Goal: Task Accomplishment & Management: Manage account settings

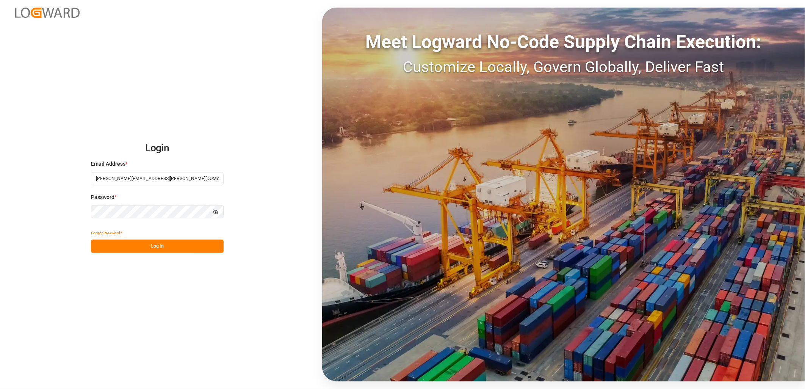
click at [164, 246] on button "Log In" at bounding box center [157, 246] width 133 height 13
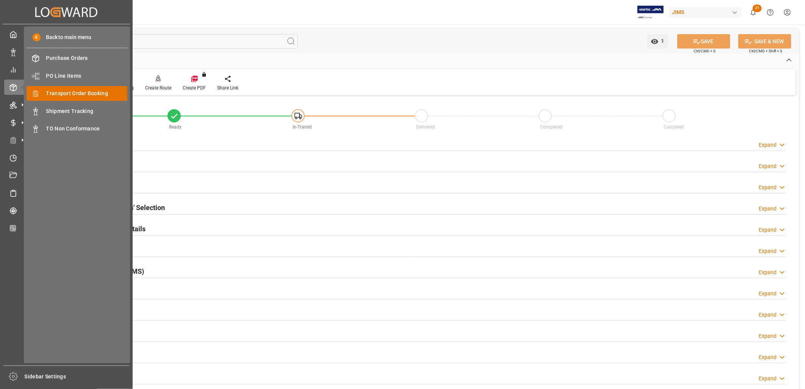
click at [67, 92] on span "Transport Order Booking" at bounding box center [86, 93] width 81 height 8
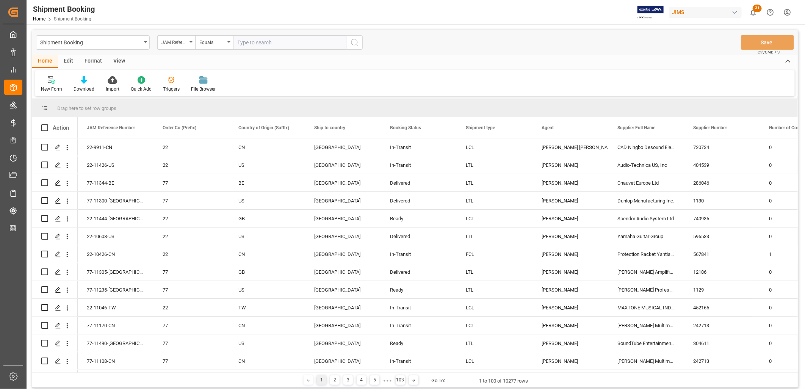
click at [243, 39] on input "text" at bounding box center [290, 42] width 114 height 14
type input "22-11092-JP"
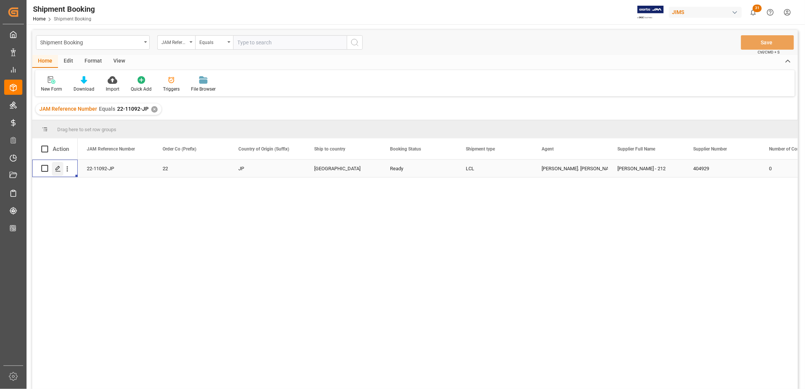
click at [58, 168] on polygon "Press SPACE to select this row." at bounding box center [58, 168] width 4 height 4
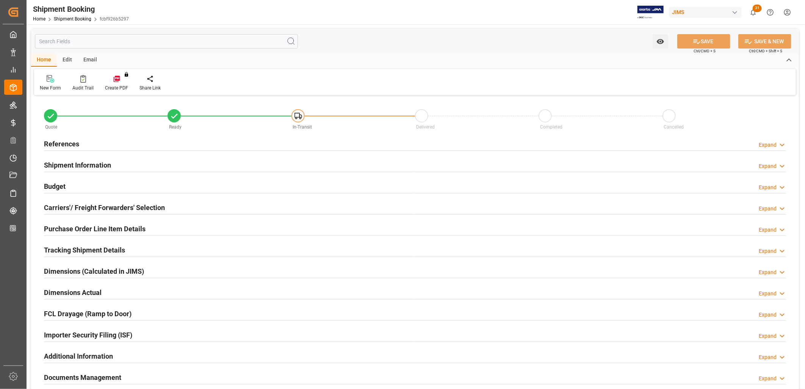
type input "0"
type input "52"
type input "[DATE]"
click at [64, 142] on h2 "References" at bounding box center [61, 144] width 35 height 10
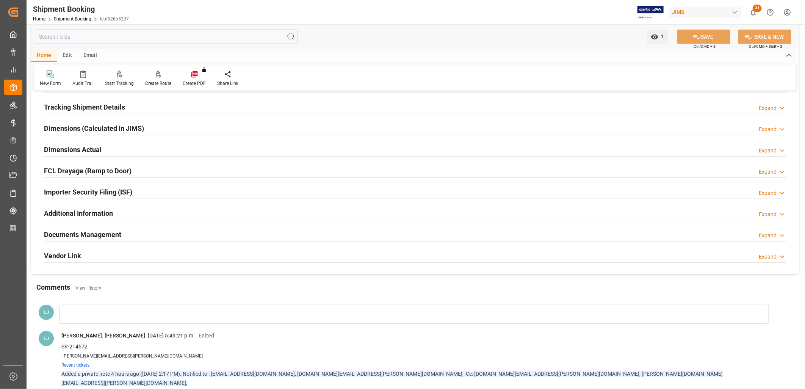
scroll to position [210, 0]
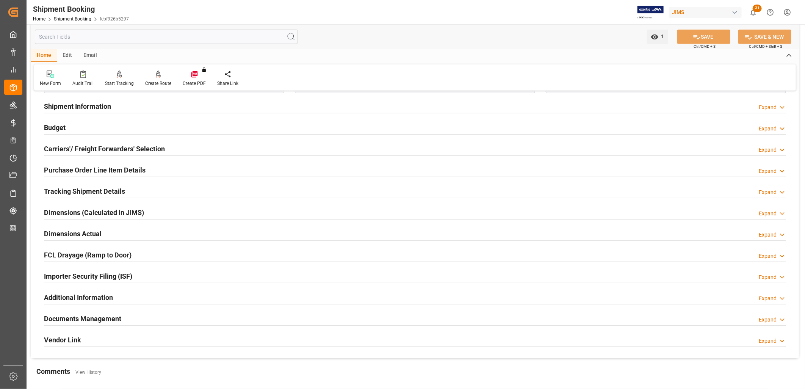
click at [87, 166] on h2 "Purchase Order Line Item Details" at bounding box center [95, 170] width 102 height 10
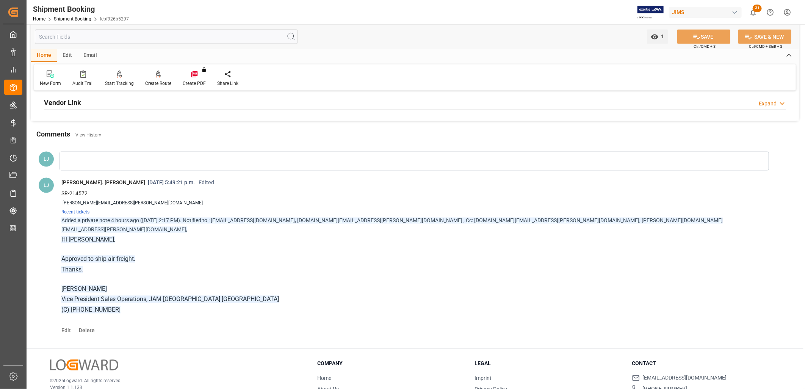
scroll to position [505, 0]
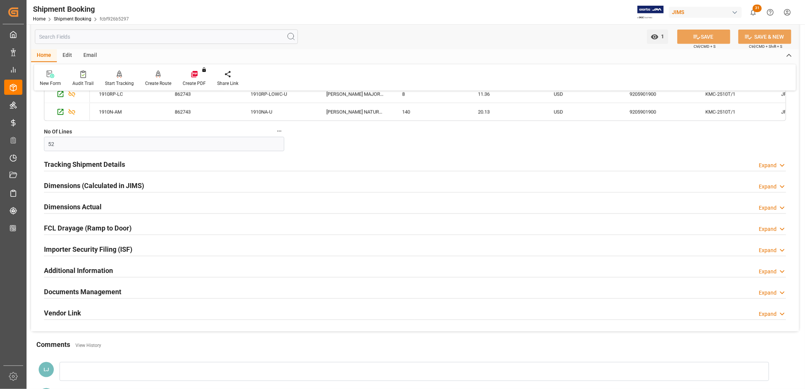
click at [94, 290] on h2 "Documents Management" at bounding box center [82, 292] width 77 height 10
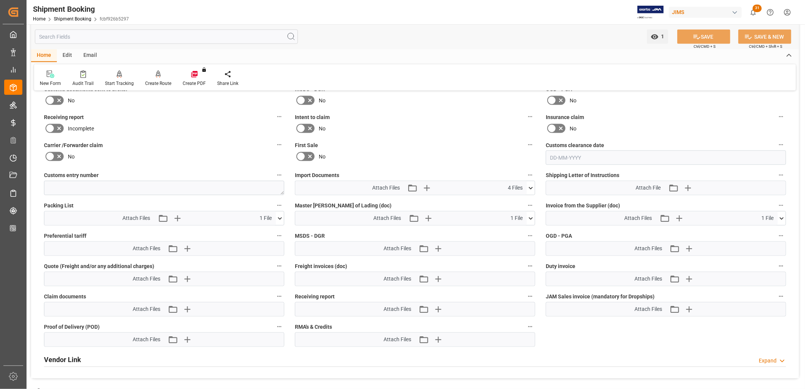
scroll to position [758, 0]
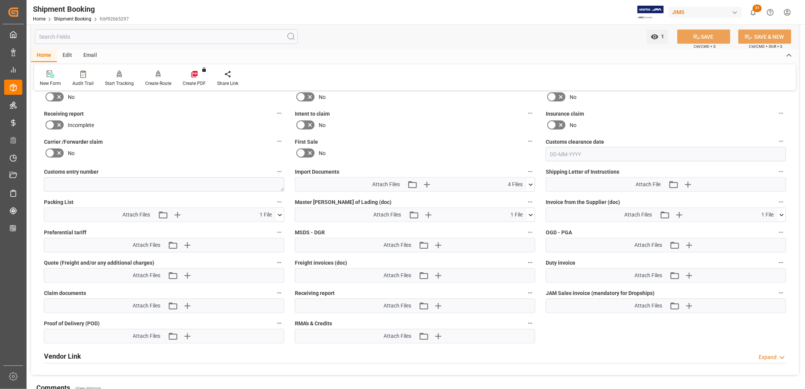
click at [530, 183] on icon at bounding box center [531, 185] width 8 height 8
click at [526, 213] on icon at bounding box center [527, 215] width 8 height 8
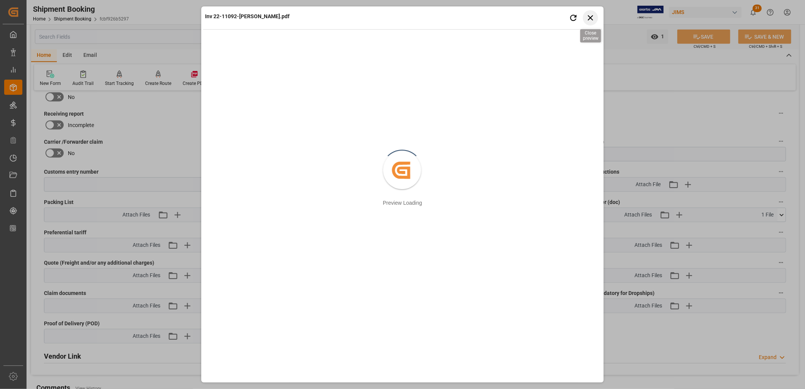
click at [591, 15] on icon "button" at bounding box center [590, 17] width 9 height 9
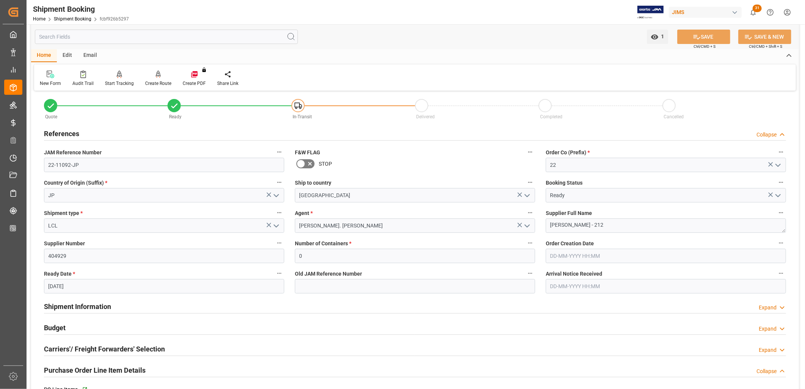
scroll to position [0, 0]
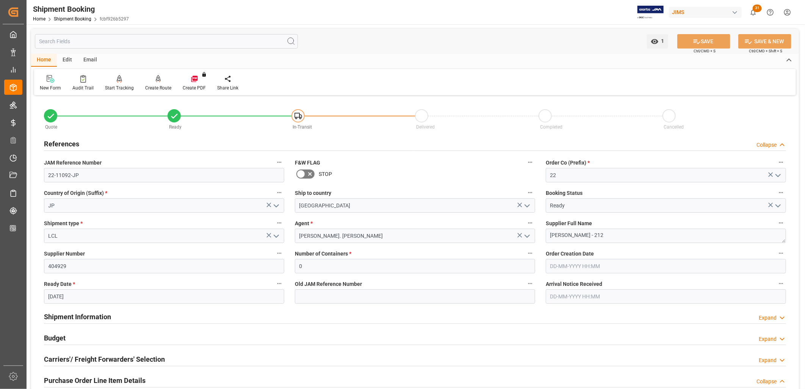
click at [72, 145] on h2 "References" at bounding box center [61, 144] width 35 height 10
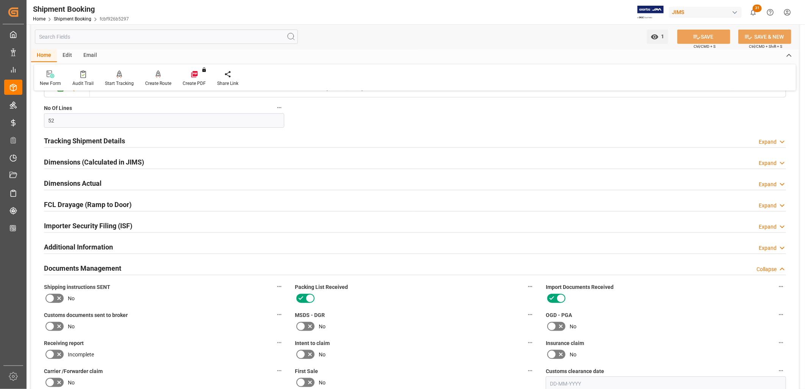
scroll to position [379, 0]
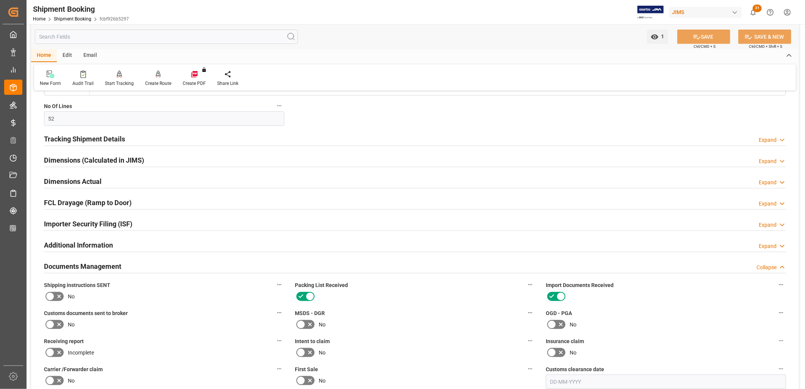
click at [105, 138] on h2 "Tracking Shipment Details" at bounding box center [84, 139] width 81 height 10
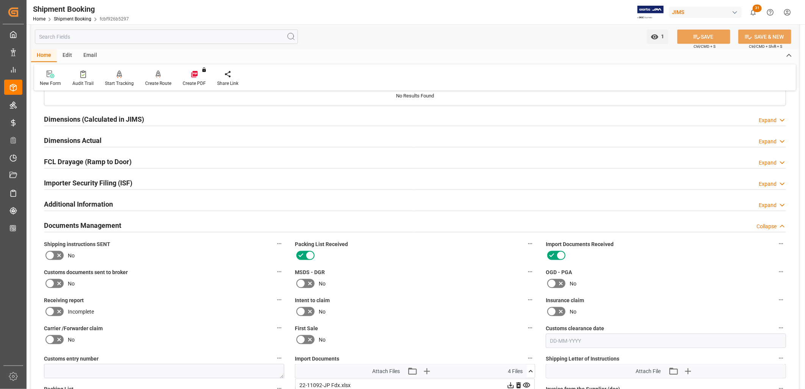
scroll to position [505, 0]
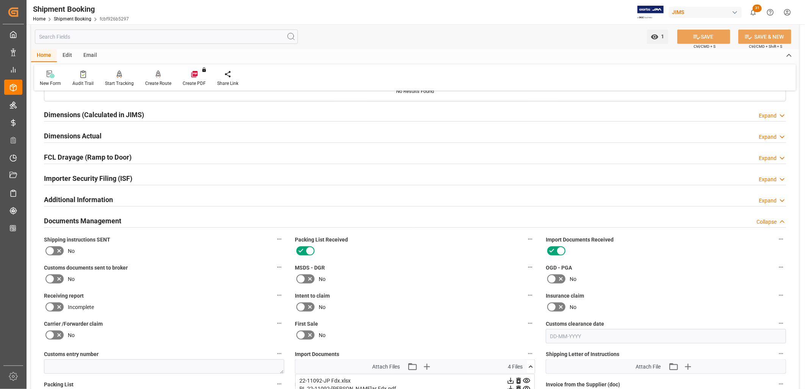
click at [96, 218] on h2 "Documents Management" at bounding box center [82, 221] width 77 height 10
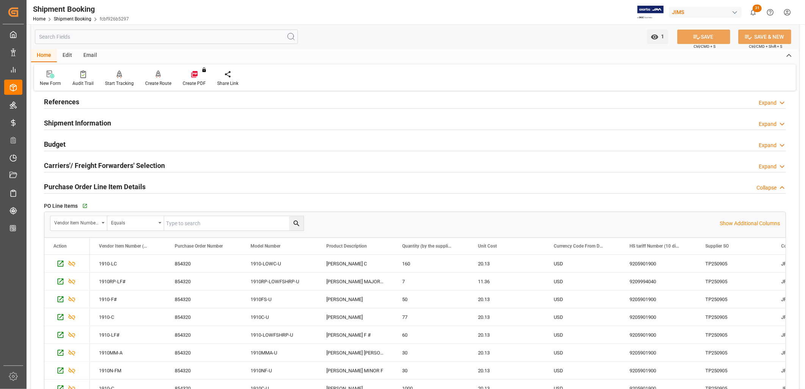
scroll to position [0, 0]
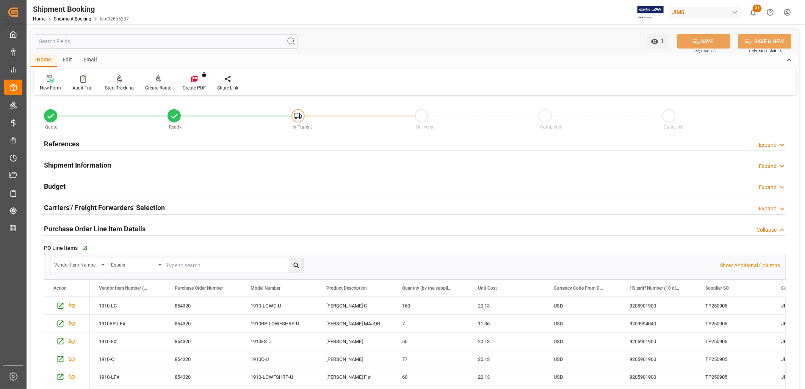
click at [143, 209] on h2 "Carriers'/ Freight Forwarders' Selection" at bounding box center [104, 207] width 121 height 10
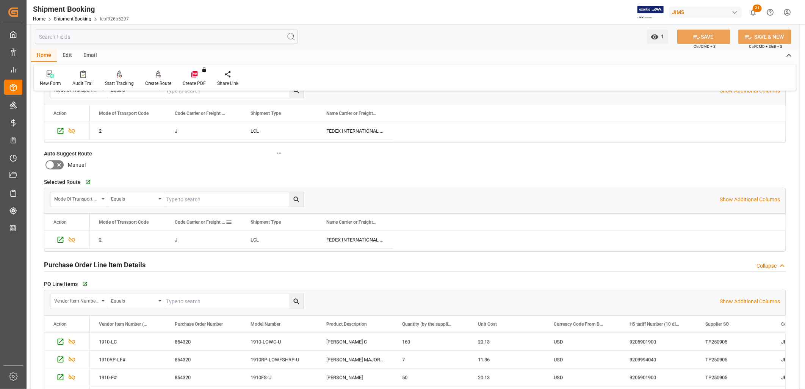
scroll to position [168, 0]
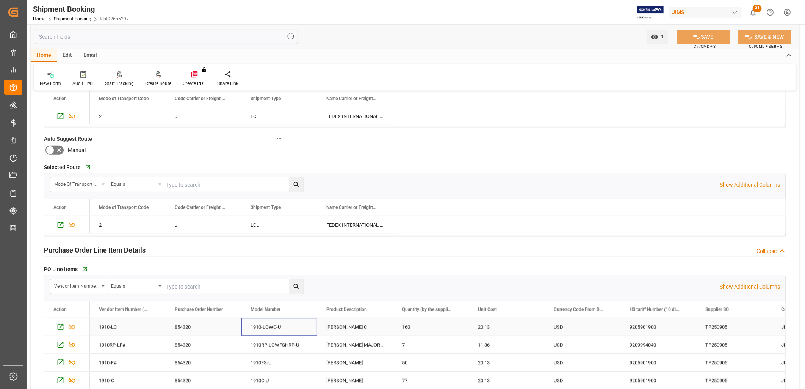
click at [280, 329] on div "1910-LOWC-U" at bounding box center [279, 326] width 76 height 17
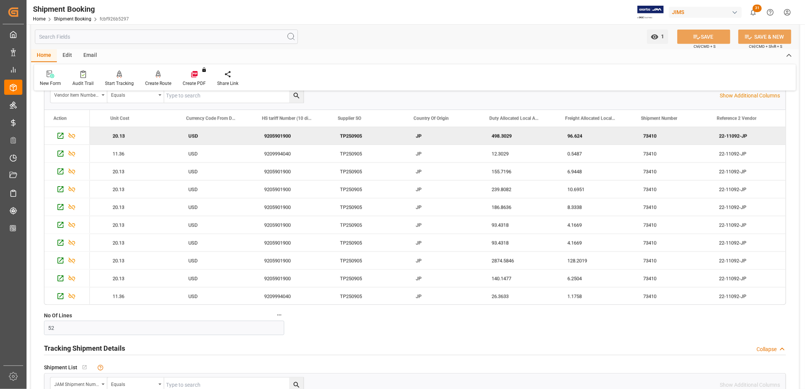
scroll to position [107, 0]
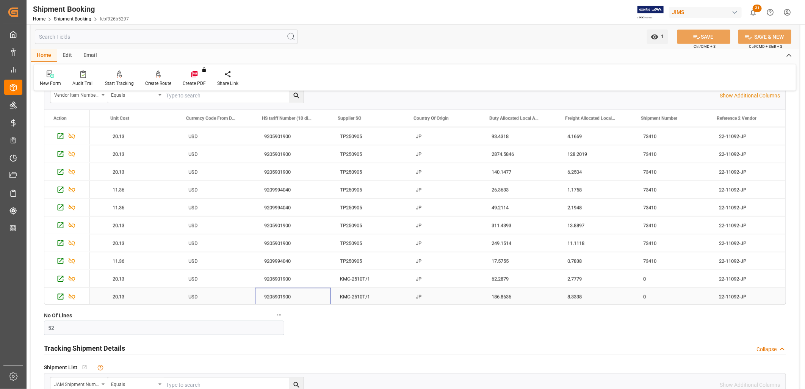
click at [291, 293] on div "9205901900" at bounding box center [293, 296] width 76 height 17
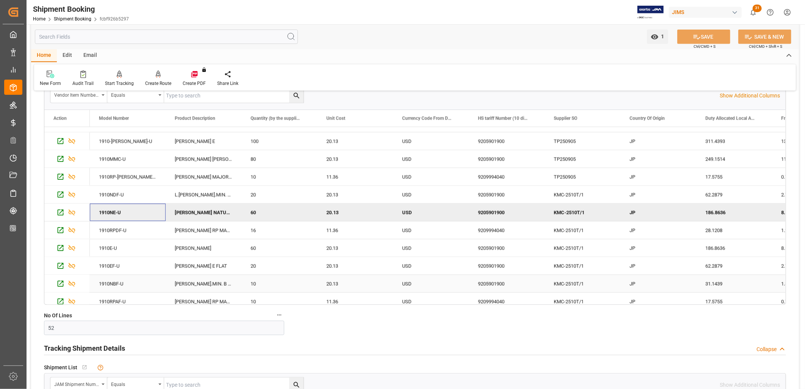
scroll to position [149, 0]
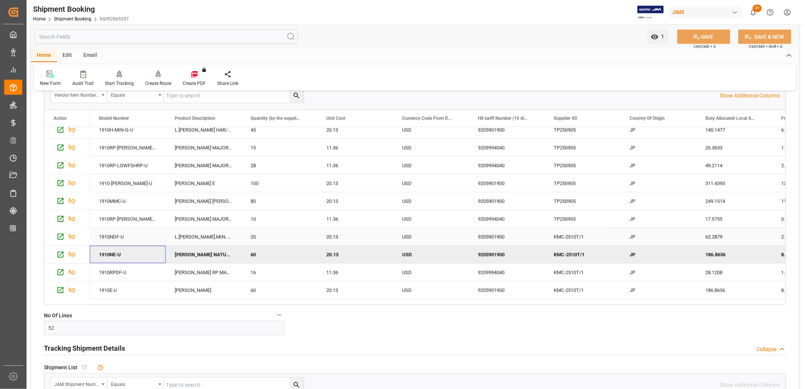
click at [555, 237] on div "KMC-2510T/1" at bounding box center [583, 236] width 76 height 17
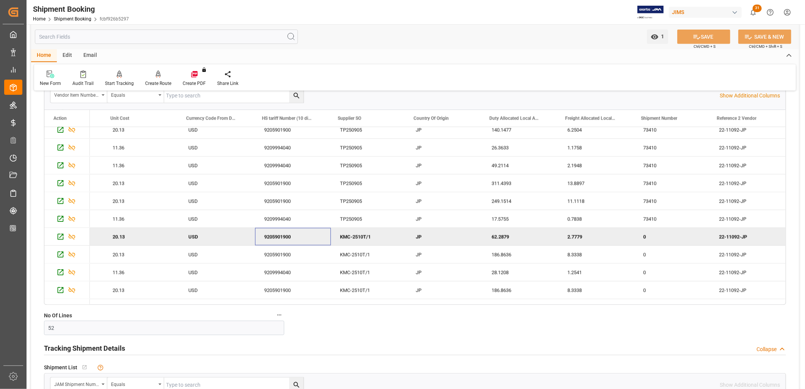
scroll to position [0, 0]
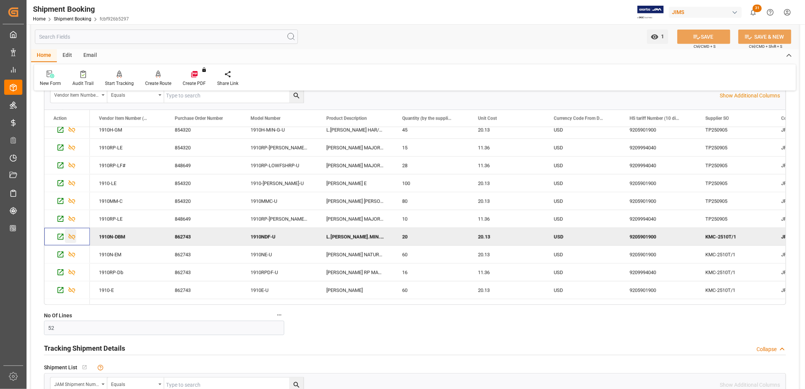
click at [69, 234] on icon "Press SPACE to deselect this row." at bounding box center [72, 237] width 8 height 8
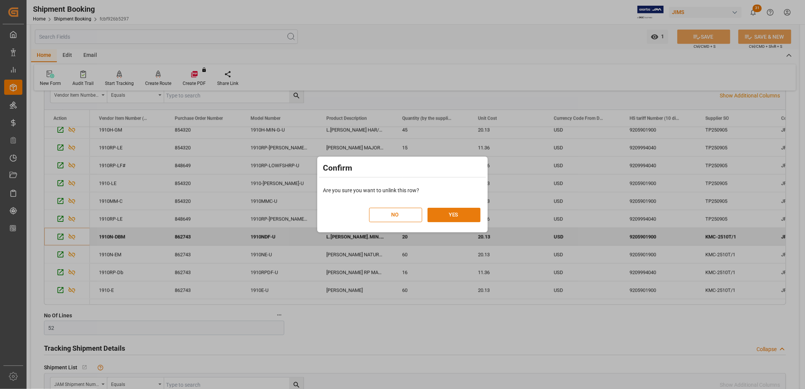
click at [461, 215] on button "YES" at bounding box center [454, 215] width 53 height 14
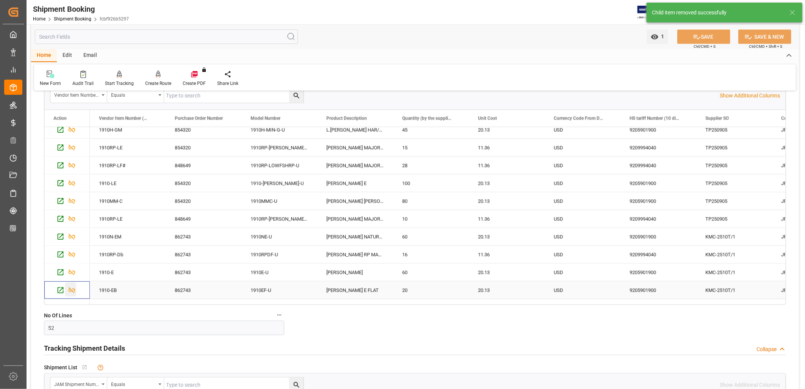
click at [73, 290] on icon "Press SPACE to select this row." at bounding box center [72, 290] width 8 height 8
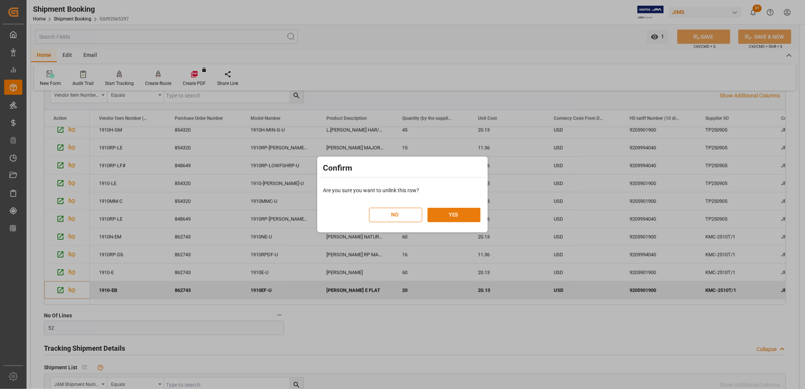
click at [454, 211] on button "YES" at bounding box center [454, 215] width 53 height 14
click at [451, 213] on button "YES" at bounding box center [454, 215] width 53 height 14
click at [452, 213] on button "YES" at bounding box center [454, 215] width 53 height 14
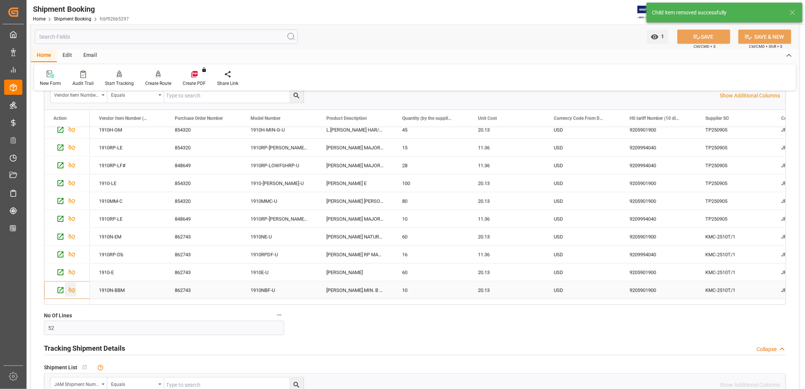
click at [74, 293] on icon "Press SPACE to select this row." at bounding box center [72, 290] width 8 height 8
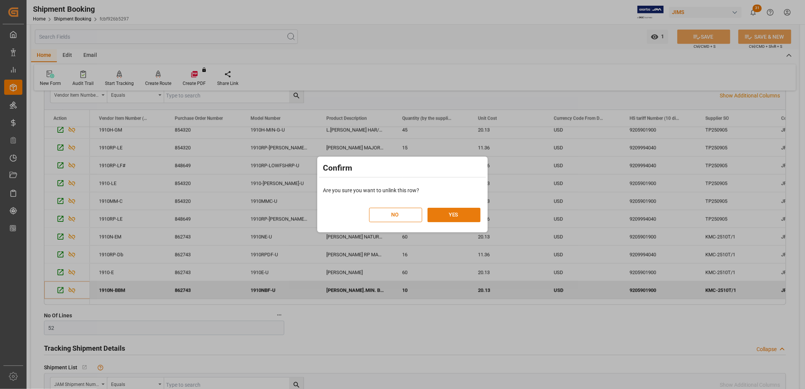
click at [449, 211] on button "YES" at bounding box center [454, 215] width 53 height 14
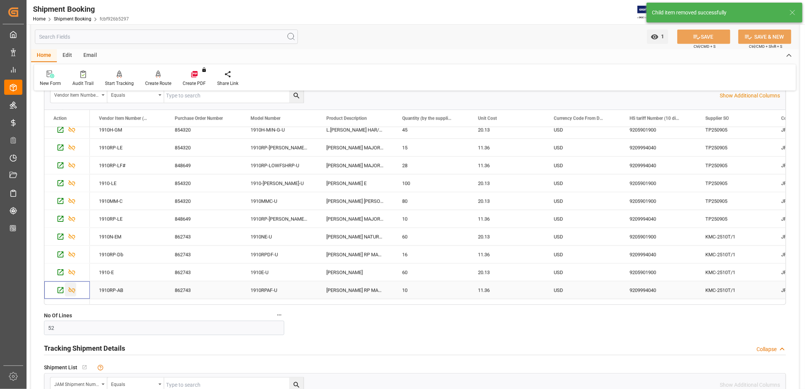
click at [74, 289] on icon "Press SPACE to select this row." at bounding box center [72, 290] width 7 height 6
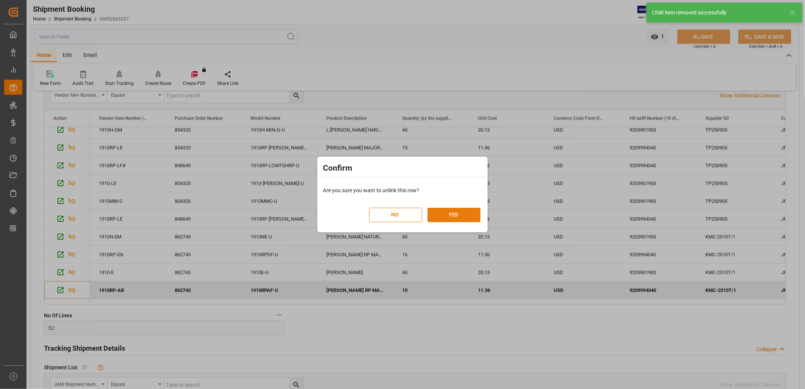
click at [456, 215] on button "YES" at bounding box center [454, 215] width 53 height 14
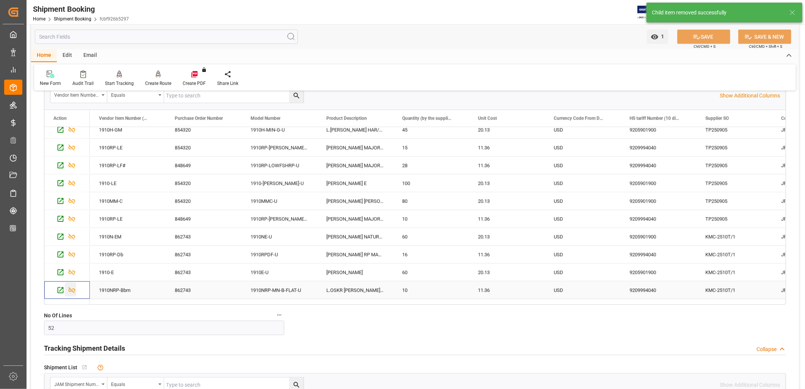
click at [72, 288] on icon "Press SPACE to select this row." at bounding box center [72, 290] width 8 height 8
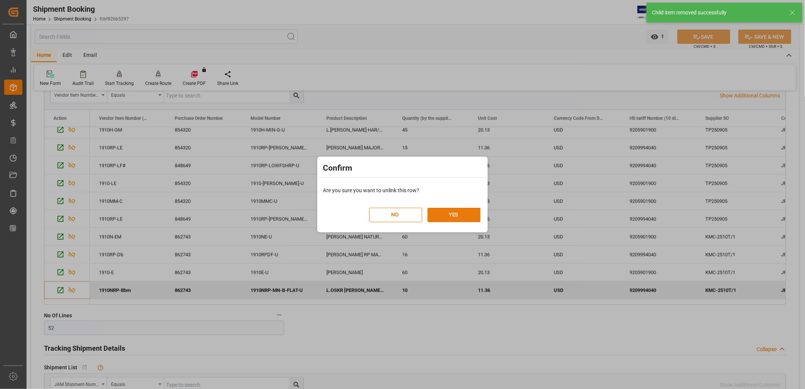
click at [464, 212] on button "YES" at bounding box center [454, 215] width 53 height 14
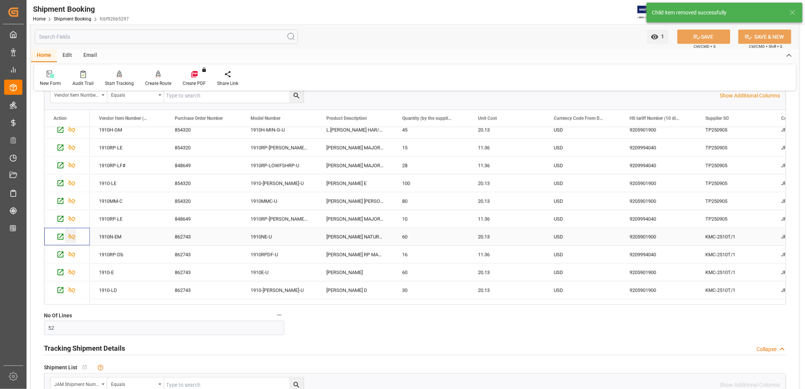
click at [69, 235] on icon "Press SPACE to select this row." at bounding box center [72, 237] width 8 height 8
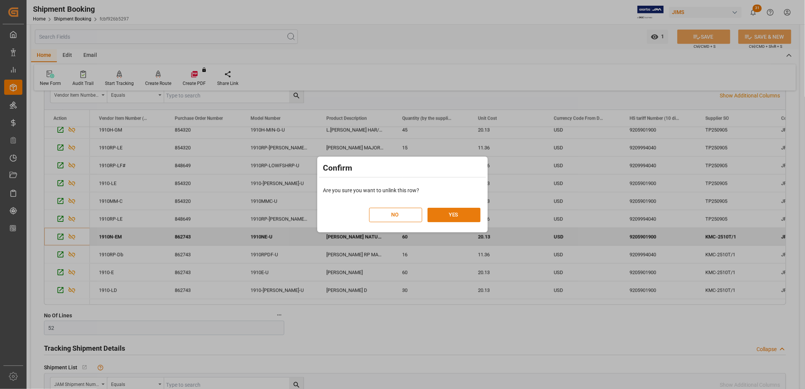
click at [456, 213] on button "YES" at bounding box center [454, 215] width 53 height 14
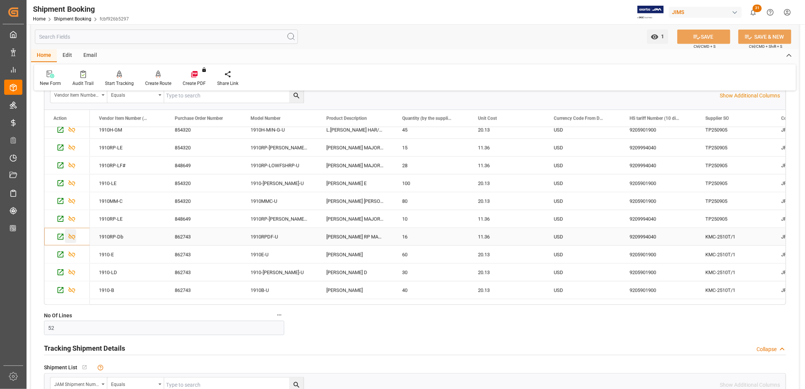
click at [73, 237] on icon "Press SPACE to select this row." at bounding box center [72, 237] width 8 height 8
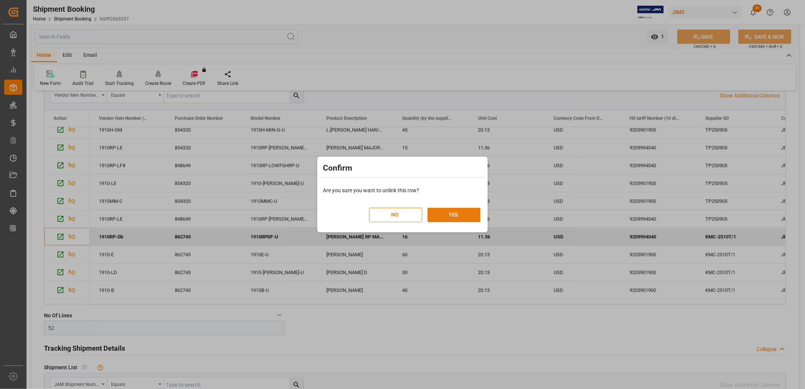
click at [454, 216] on button "YES" at bounding box center [454, 215] width 53 height 14
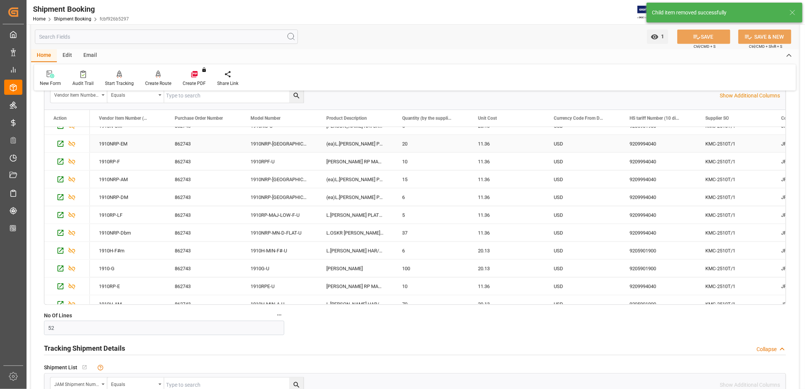
scroll to position [624, 0]
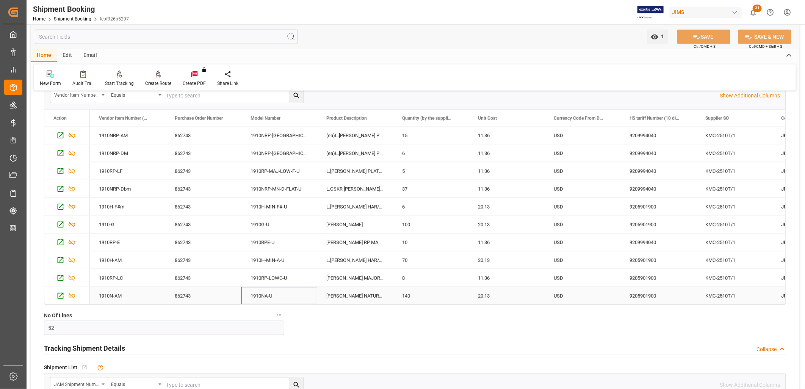
click at [262, 293] on div "1910NA-U" at bounding box center [279, 295] width 76 height 17
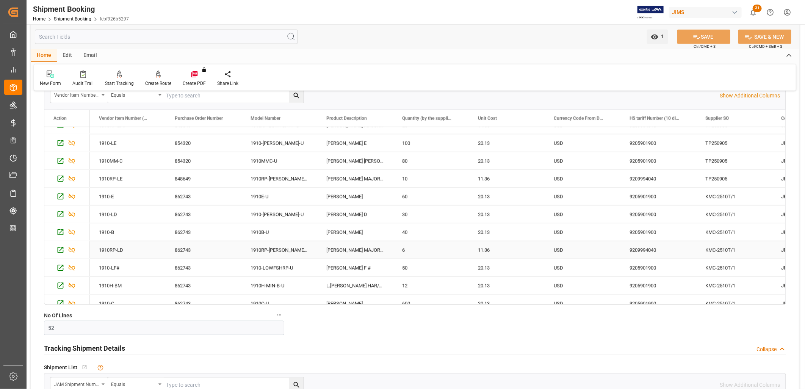
scroll to position [168, 0]
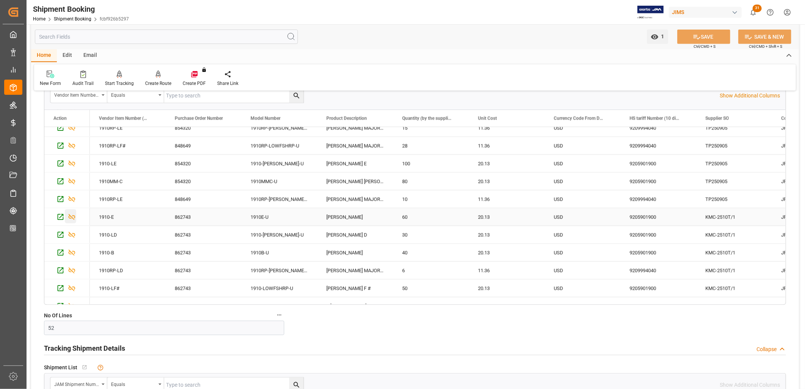
click at [72, 216] on icon "Press SPACE to select this row." at bounding box center [72, 217] width 8 height 8
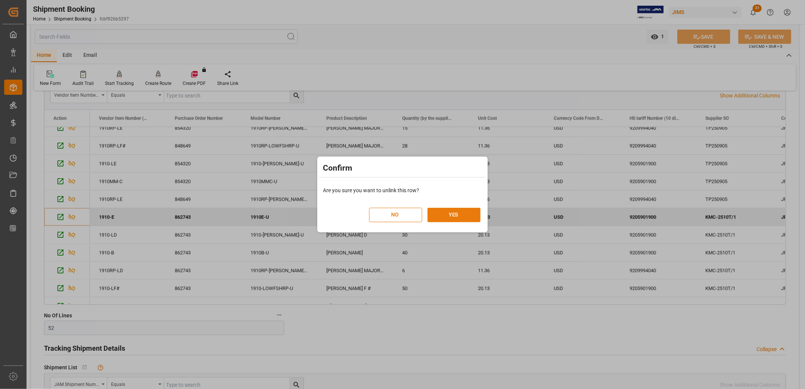
click at [460, 213] on button "YES" at bounding box center [454, 215] width 53 height 14
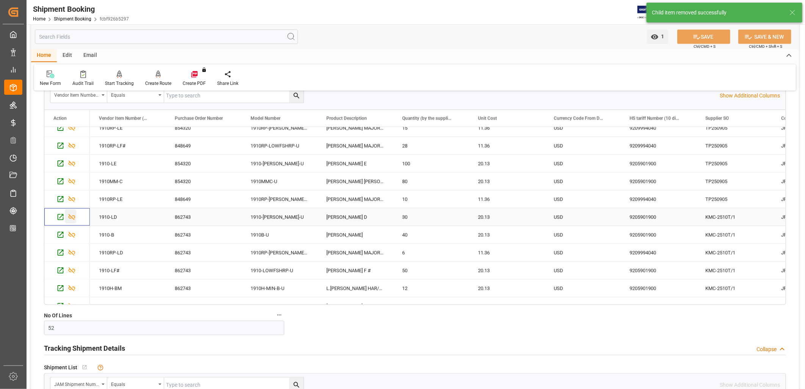
click at [70, 215] on icon "Press SPACE to select this row." at bounding box center [72, 217] width 8 height 8
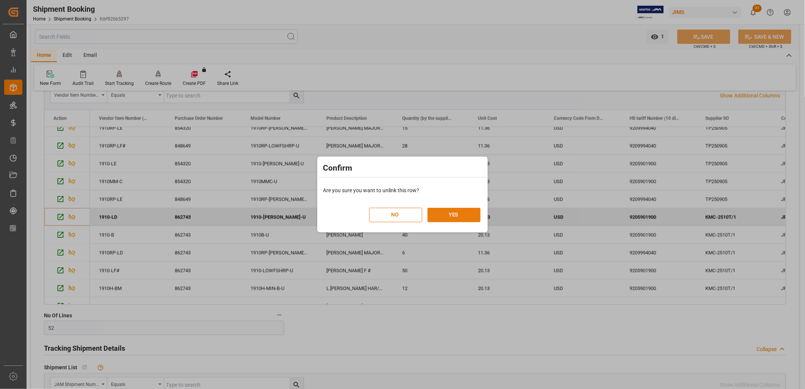
click at [452, 215] on button "YES" at bounding box center [454, 215] width 53 height 14
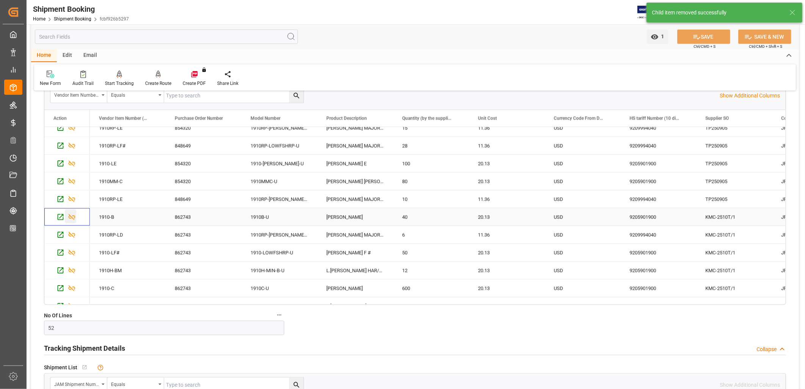
click at [72, 216] on icon "Press SPACE to select this row." at bounding box center [72, 217] width 8 height 8
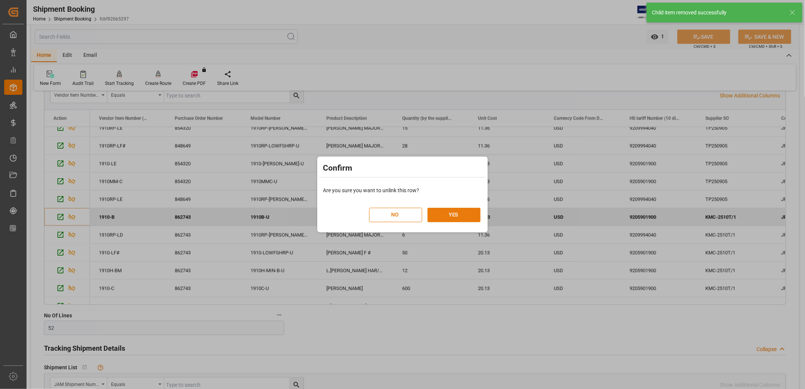
click at [453, 211] on button "YES" at bounding box center [454, 215] width 53 height 14
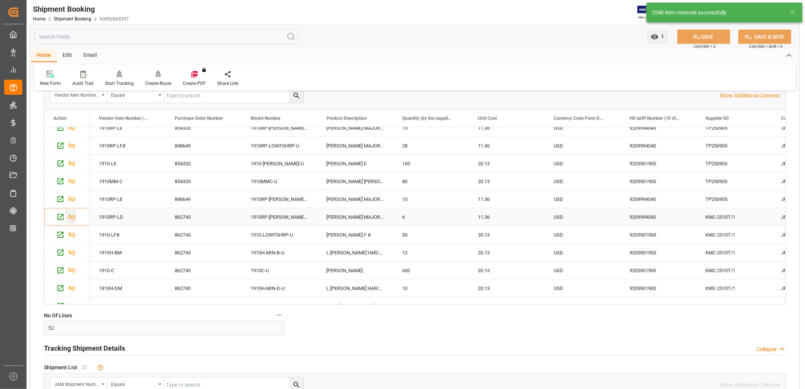
click at [72, 215] on icon "Press SPACE to select this row." at bounding box center [72, 217] width 8 height 8
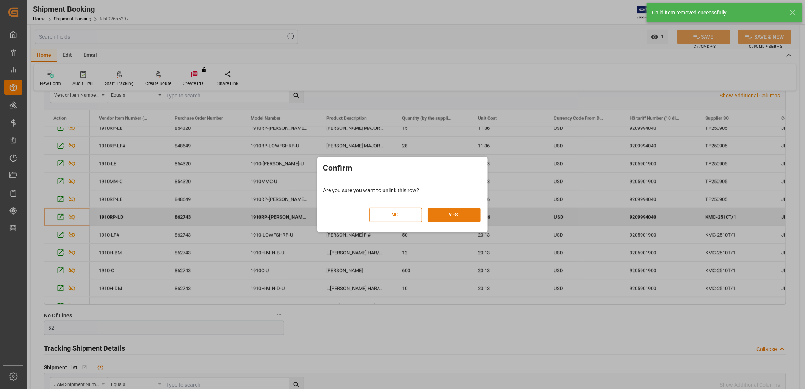
click at [454, 211] on button "YES" at bounding box center [454, 215] width 53 height 14
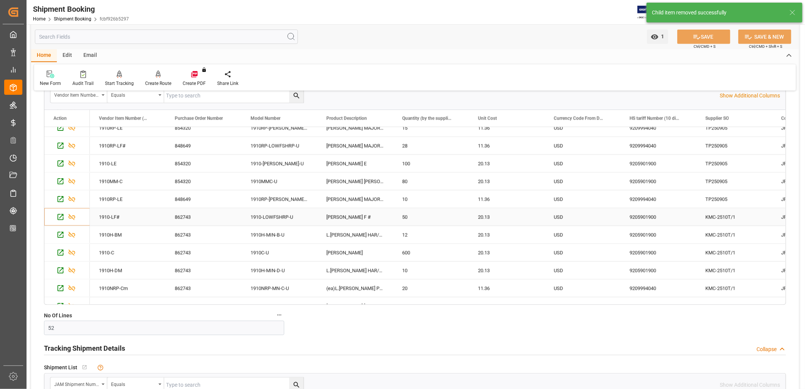
click at [72, 216] on icon "Press SPACE to select this row." at bounding box center [72, 217] width 8 height 8
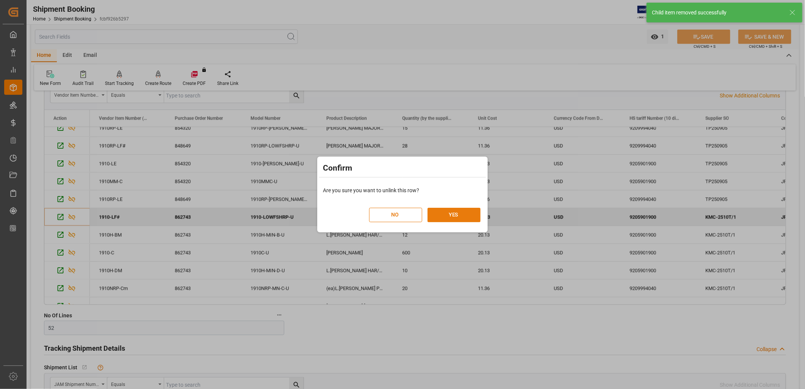
click at [454, 213] on button "YES" at bounding box center [454, 215] width 53 height 14
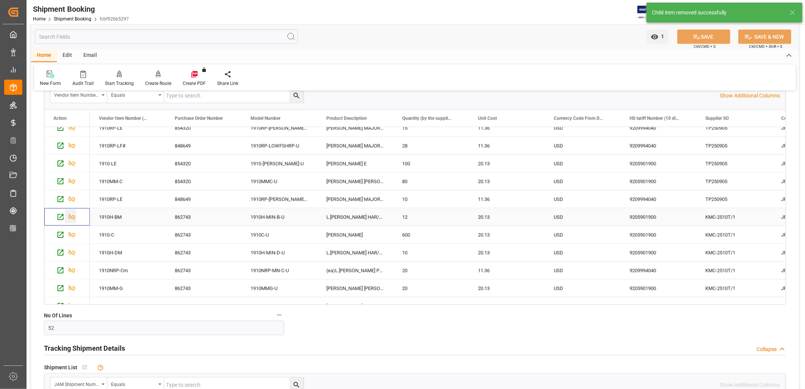
click at [69, 215] on icon "Press SPACE to select this row." at bounding box center [72, 217] width 8 height 8
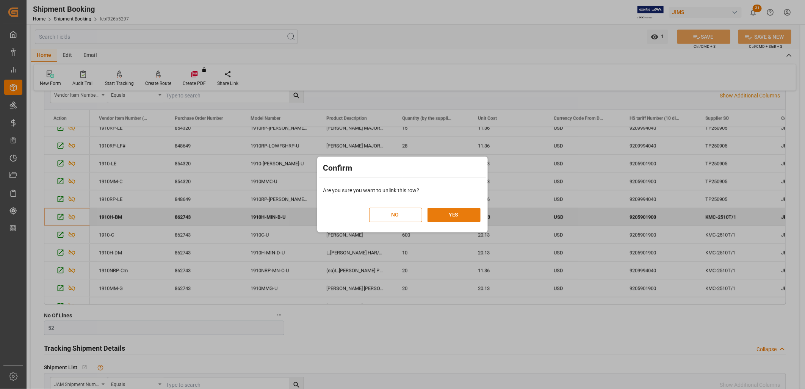
click at [442, 208] on button "YES" at bounding box center [454, 215] width 53 height 14
click at [449, 213] on button "YES" at bounding box center [454, 215] width 53 height 14
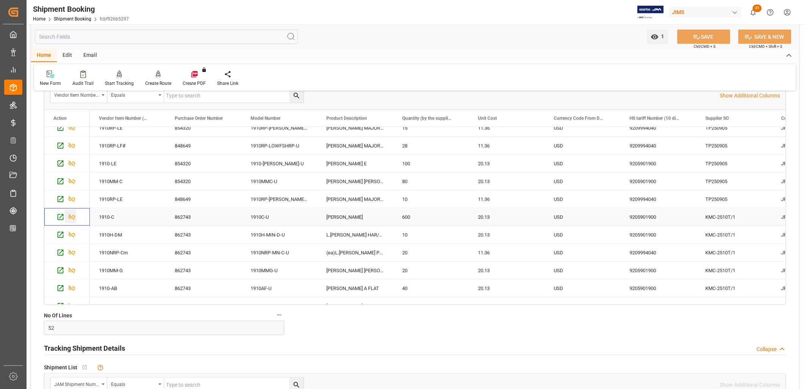
click at [71, 215] on icon "Press SPACE to select this row." at bounding box center [72, 217] width 8 height 8
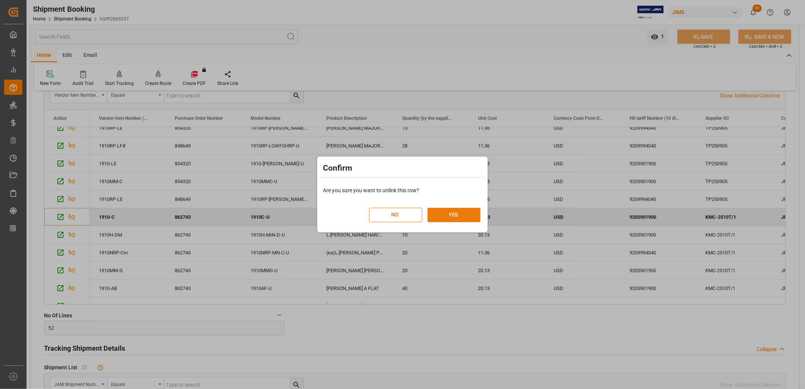
click at [454, 216] on button "YES" at bounding box center [454, 215] width 53 height 14
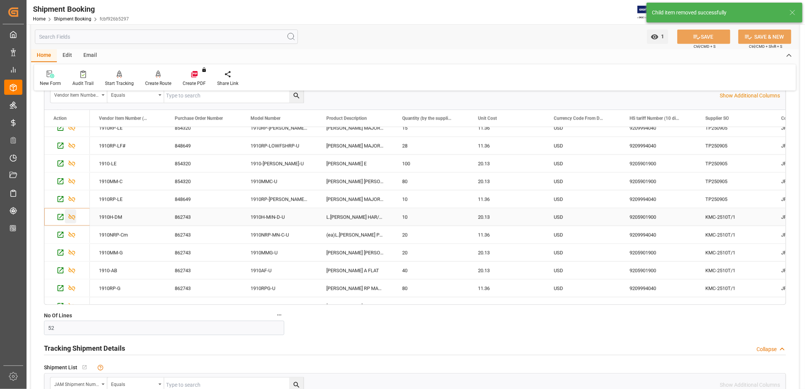
click at [74, 216] on icon "Press SPACE to select this row." at bounding box center [72, 217] width 7 height 6
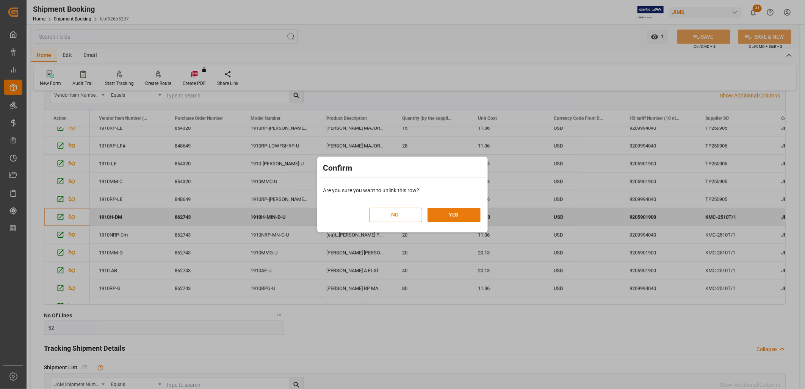
click at [457, 214] on button "YES" at bounding box center [454, 215] width 53 height 14
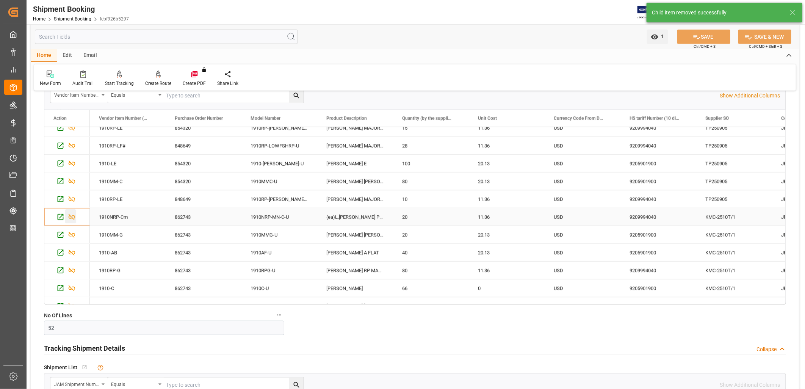
click at [71, 217] on icon "Press SPACE to select this row." at bounding box center [72, 217] width 8 height 8
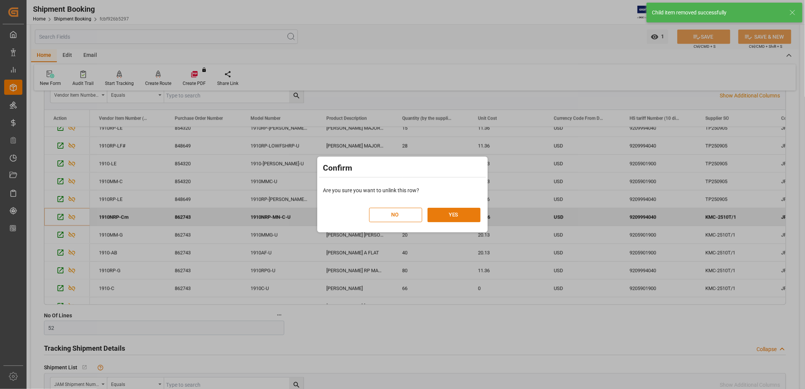
click at [454, 214] on button "YES" at bounding box center [454, 215] width 53 height 14
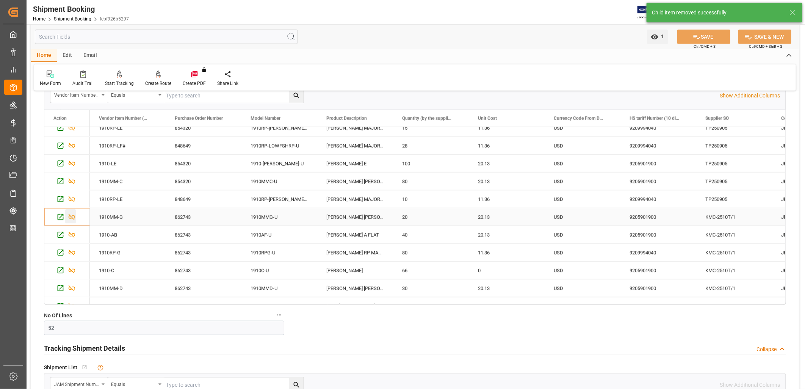
click at [70, 218] on icon "Press SPACE to select this row." at bounding box center [72, 217] width 7 height 6
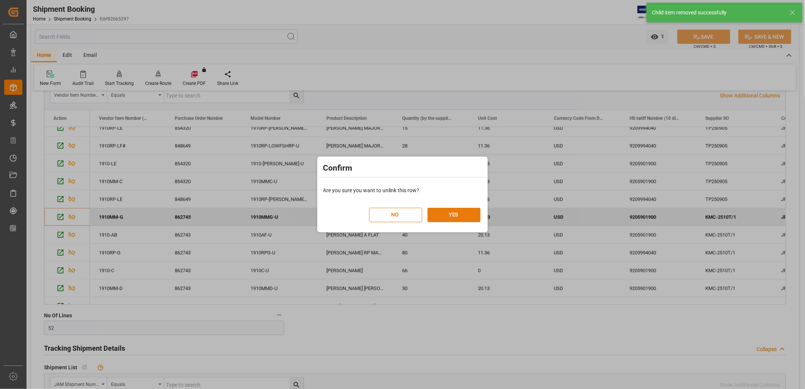
click at [465, 214] on button "YES" at bounding box center [454, 215] width 53 height 14
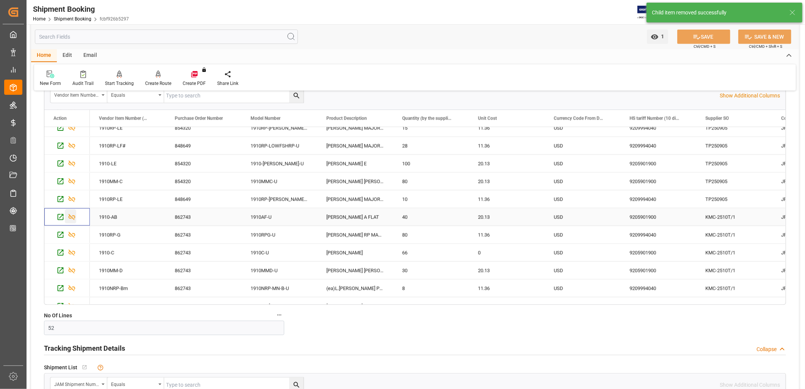
click at [71, 215] on icon "Press SPACE to select this row." at bounding box center [72, 217] width 8 height 8
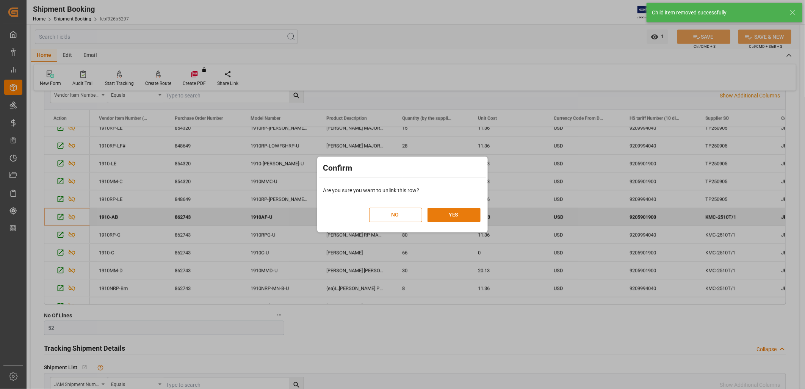
click at [454, 213] on button "YES" at bounding box center [454, 215] width 53 height 14
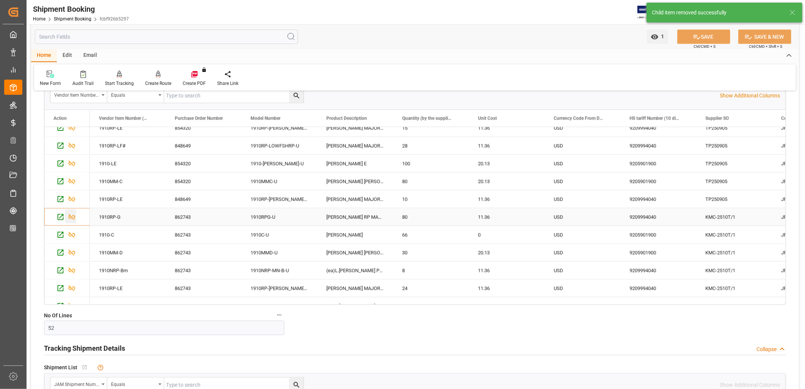
click at [76, 219] on div "Press SPACE to select this row." at bounding box center [70, 216] width 11 height 14
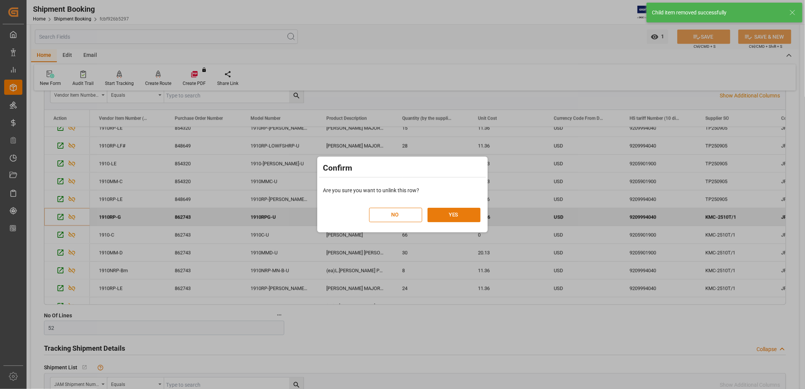
click at [454, 215] on button "YES" at bounding box center [454, 215] width 53 height 14
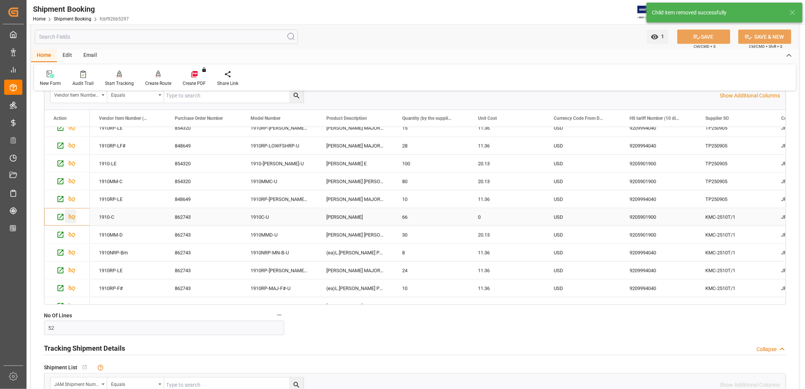
click at [72, 215] on icon "Press SPACE to select this row." at bounding box center [72, 217] width 8 height 8
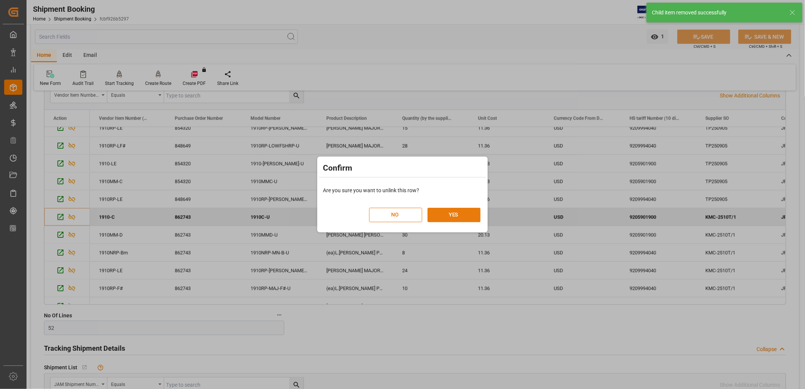
click at [459, 216] on button "YES" at bounding box center [454, 215] width 53 height 14
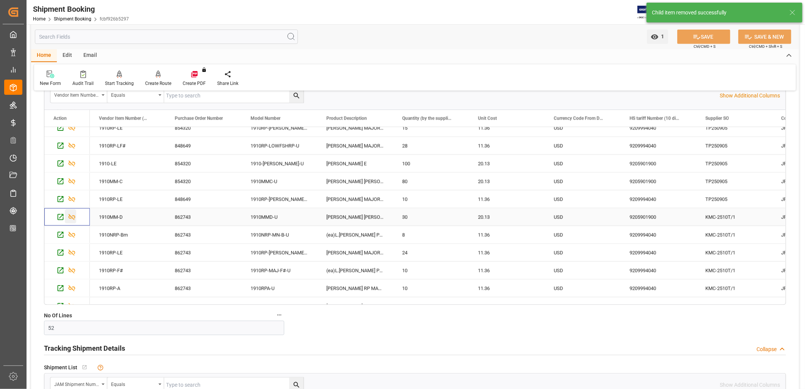
click at [73, 215] on icon "Press SPACE to select this row." at bounding box center [72, 217] width 8 height 8
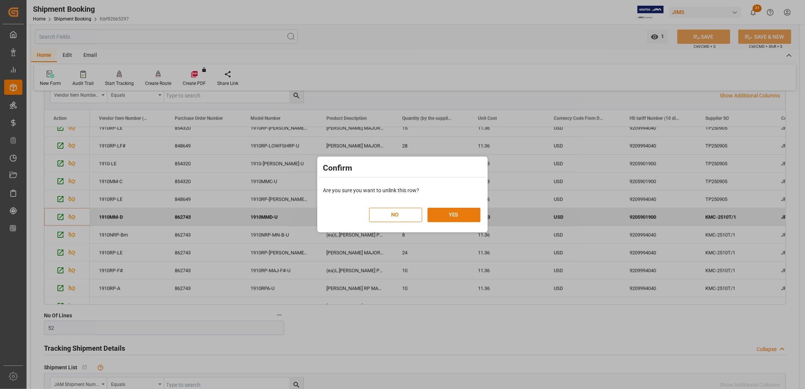
click at [453, 211] on button "YES" at bounding box center [454, 215] width 53 height 14
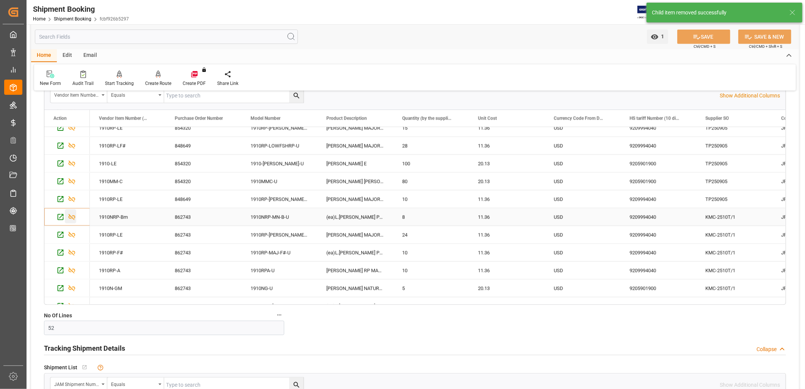
click at [74, 218] on icon "Press SPACE to select this row." at bounding box center [72, 217] width 7 height 6
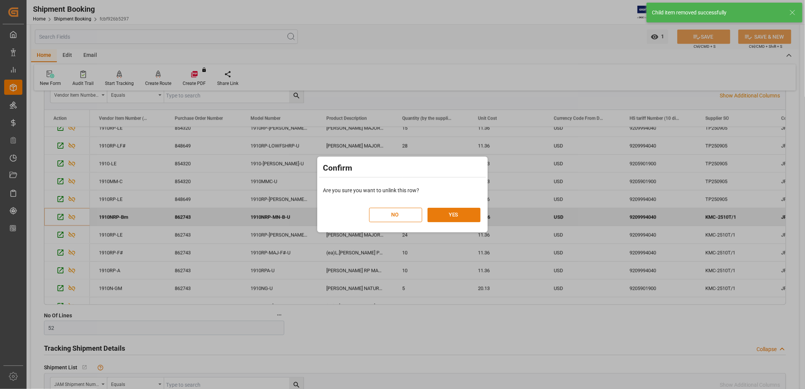
click at [456, 210] on button "YES" at bounding box center [454, 215] width 53 height 14
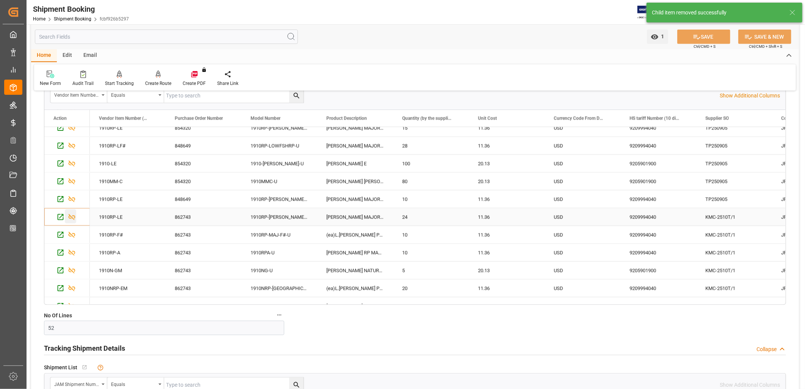
click at [70, 216] on icon "Press SPACE to select this row." at bounding box center [72, 217] width 7 height 6
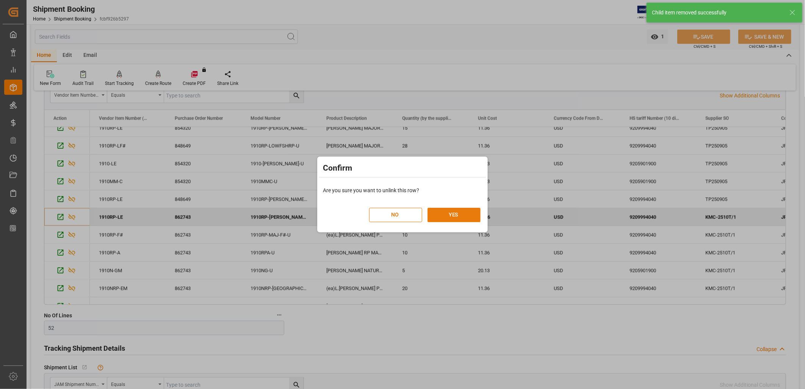
click at [468, 215] on button "YES" at bounding box center [454, 215] width 53 height 14
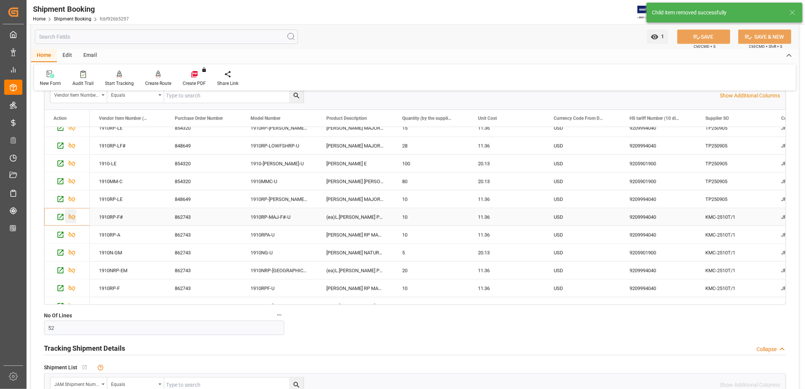
click at [73, 216] on icon "Press SPACE to select this row." at bounding box center [72, 217] width 8 height 8
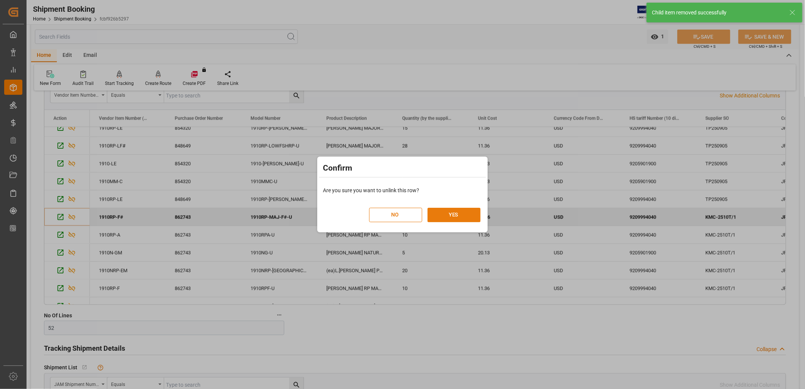
click at [463, 213] on button "YES" at bounding box center [454, 215] width 53 height 14
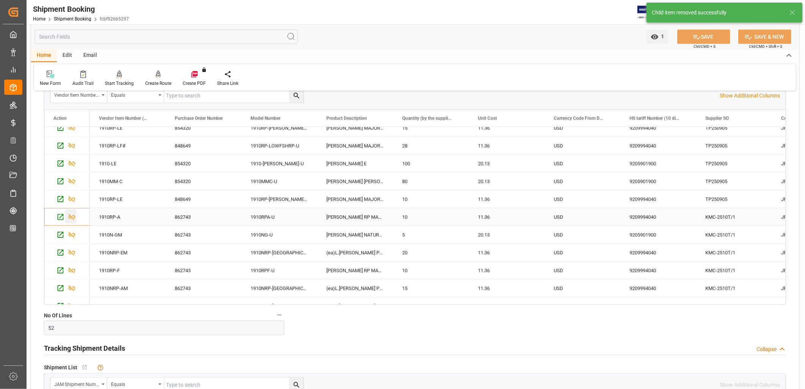
click at [70, 218] on icon "Press SPACE to select this row." at bounding box center [72, 217] width 8 height 8
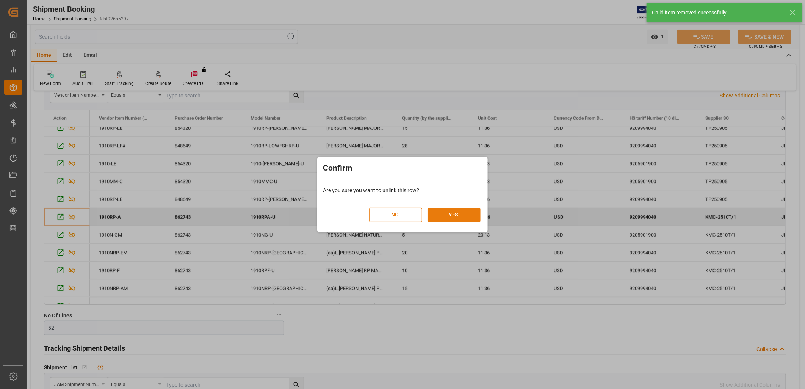
click at [467, 211] on button "YES" at bounding box center [454, 215] width 53 height 14
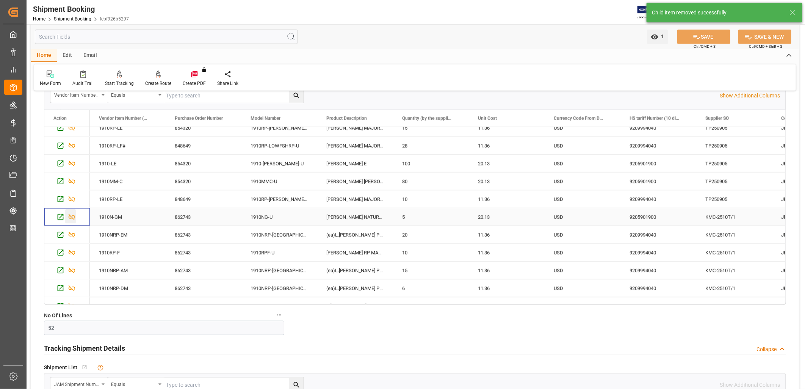
click at [67, 215] on div "Press SPACE to select this row." at bounding box center [70, 216] width 11 height 14
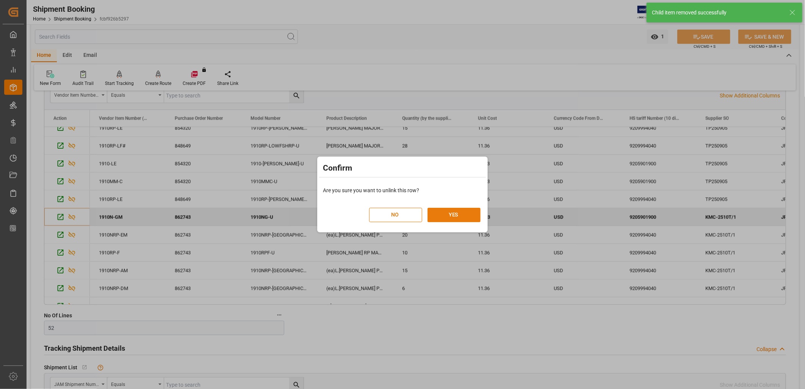
click at [469, 213] on button "YES" at bounding box center [454, 215] width 53 height 14
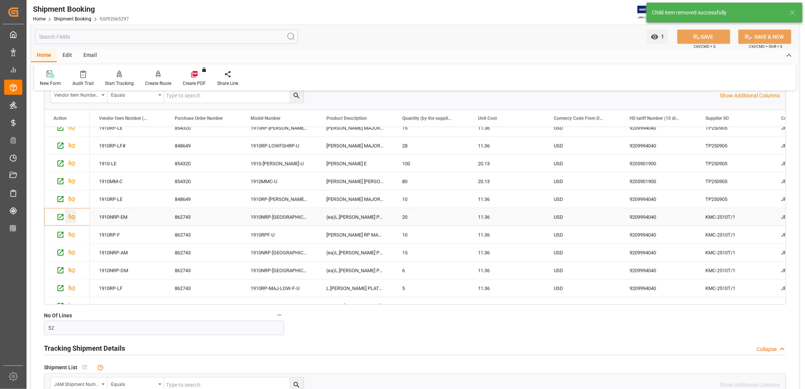
click at [72, 213] on icon "Press SPACE to select this row." at bounding box center [72, 217] width 8 height 8
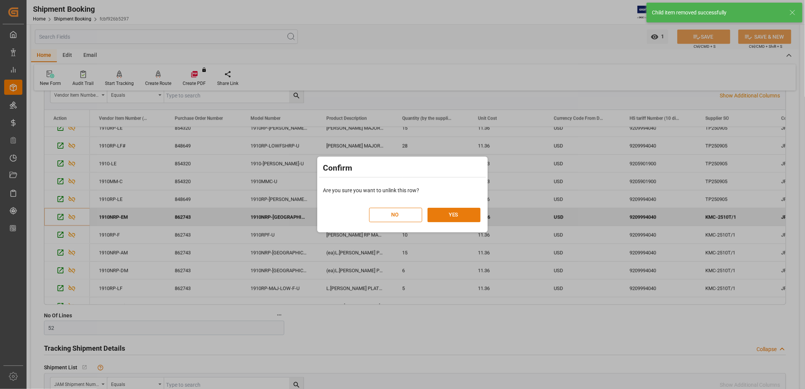
click at [461, 215] on button "YES" at bounding box center [454, 215] width 53 height 14
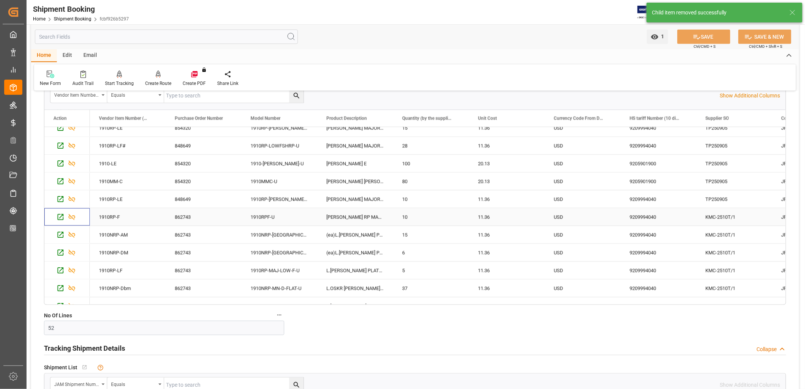
click at [77, 218] on div "Press SPACE to select this row." at bounding box center [66, 215] width 27 height 15
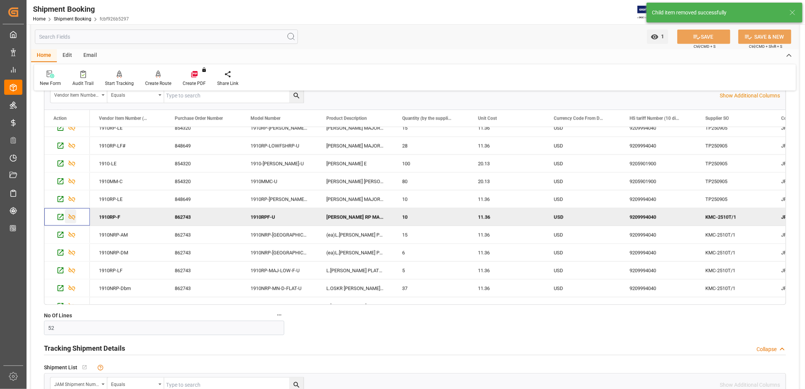
click at [68, 217] on icon "Press SPACE to deselect this row." at bounding box center [72, 217] width 8 height 8
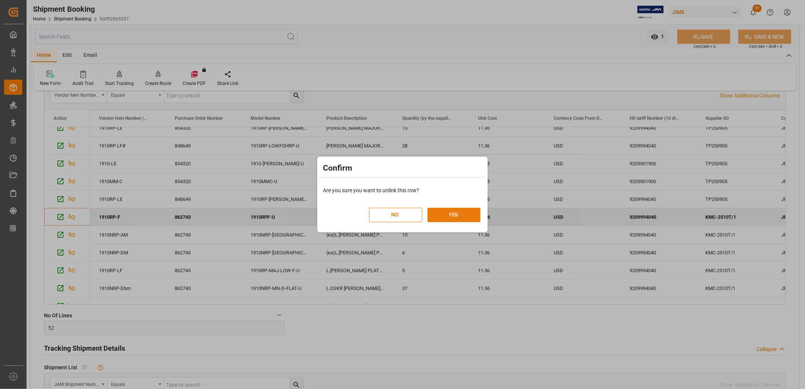
click at [442, 215] on button "YES" at bounding box center [454, 215] width 53 height 14
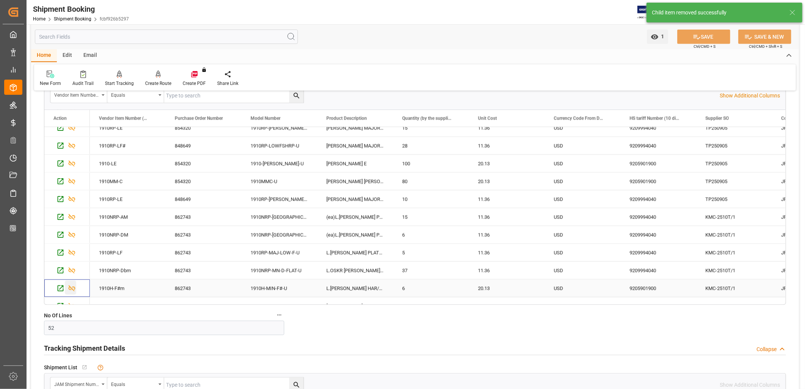
click at [74, 287] on icon "Press SPACE to select this row." at bounding box center [72, 288] width 7 height 6
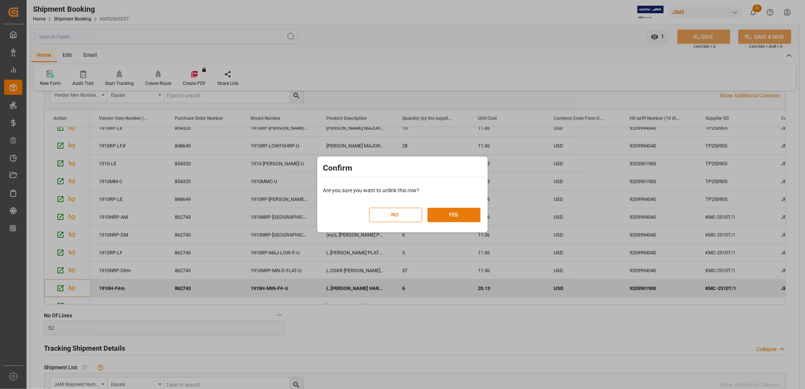
click at [457, 208] on button "YES" at bounding box center [454, 215] width 53 height 14
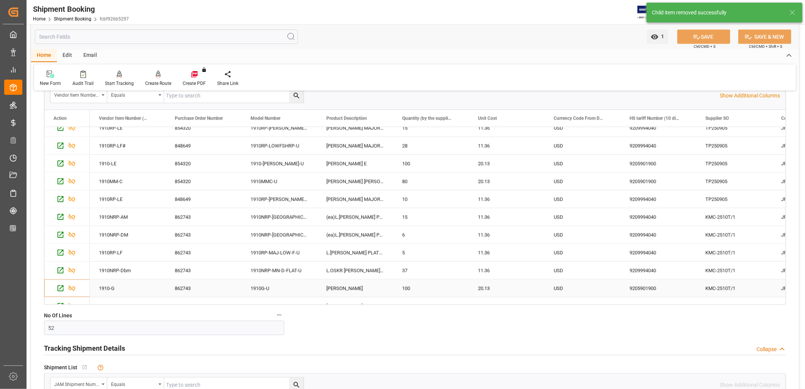
click at [77, 287] on div "Press SPACE to select this row." at bounding box center [66, 287] width 27 height 15
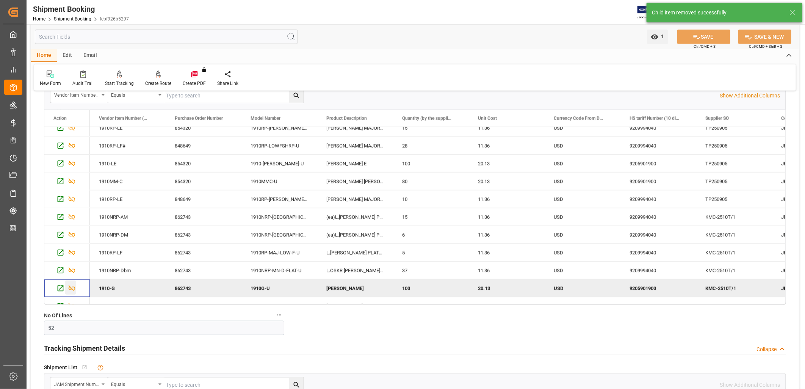
click at [75, 286] on icon "Press SPACE to deselect this row." at bounding box center [72, 288] width 8 height 8
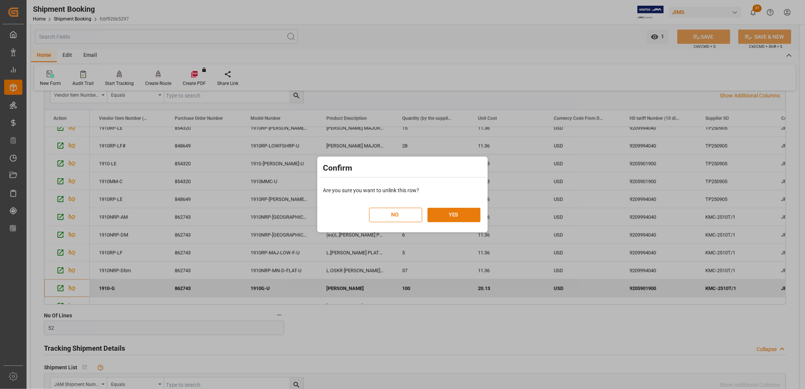
click at [454, 214] on button "YES" at bounding box center [454, 215] width 53 height 14
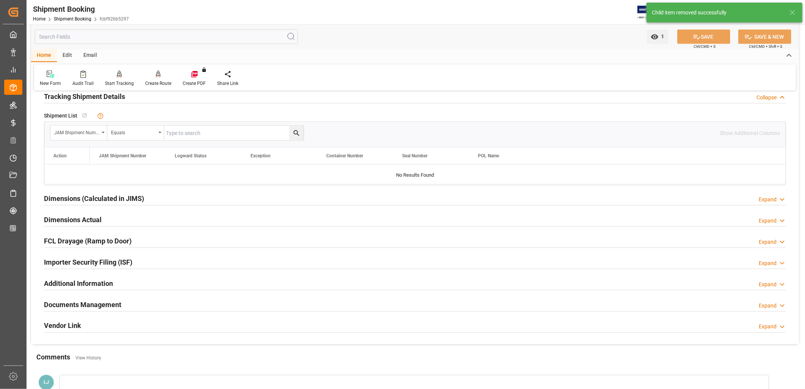
scroll to position [486, 0]
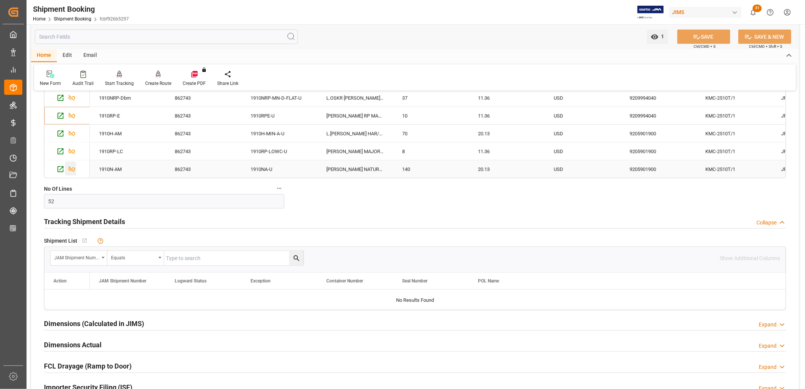
click at [67, 168] on div "Press SPACE to select this row." at bounding box center [70, 168] width 11 height 14
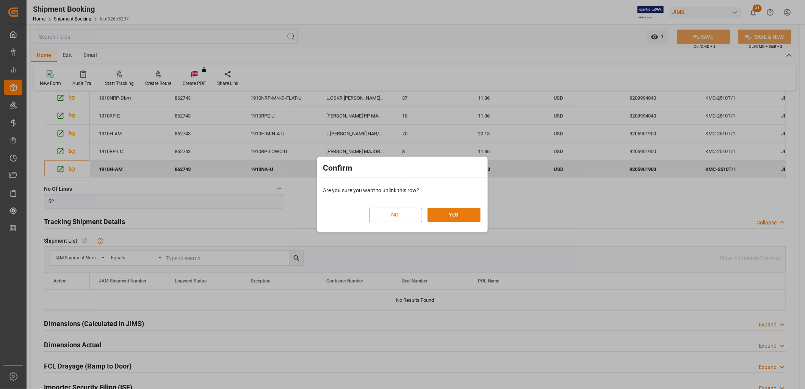
click at [440, 210] on button "YES" at bounding box center [454, 215] width 53 height 14
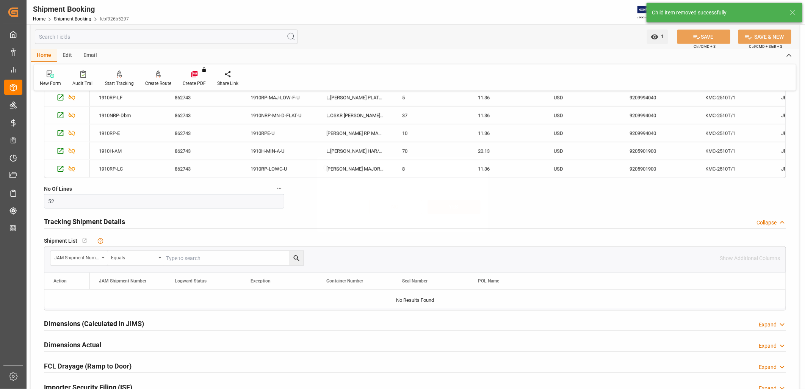
scroll to position [196, 0]
click at [73, 167] on icon "Press SPACE to select this row." at bounding box center [72, 169] width 8 height 8
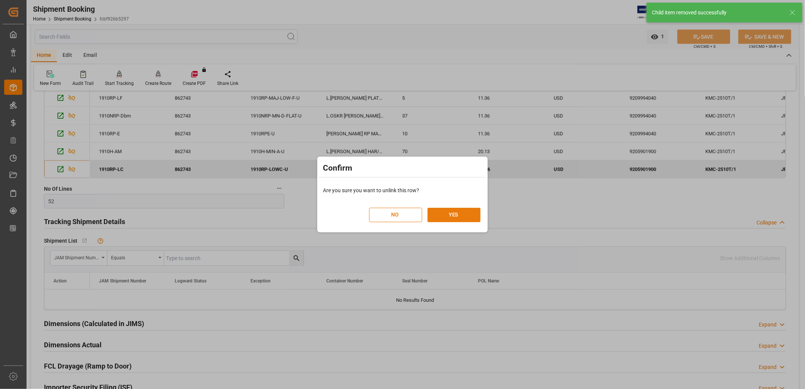
click at [455, 213] on button "YES" at bounding box center [454, 215] width 53 height 14
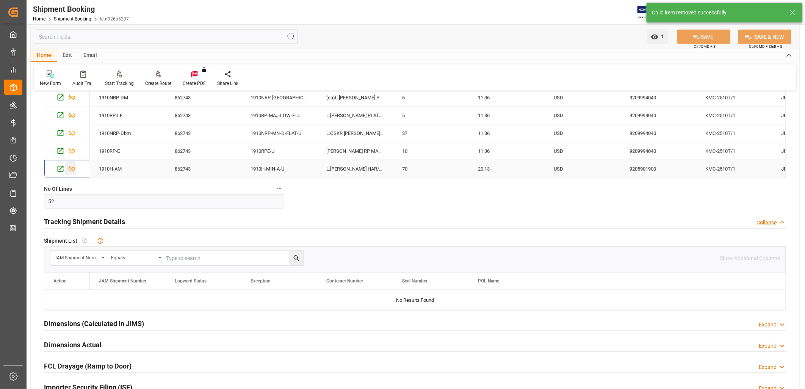
click at [74, 166] on icon "Press SPACE to select this row." at bounding box center [72, 169] width 8 height 8
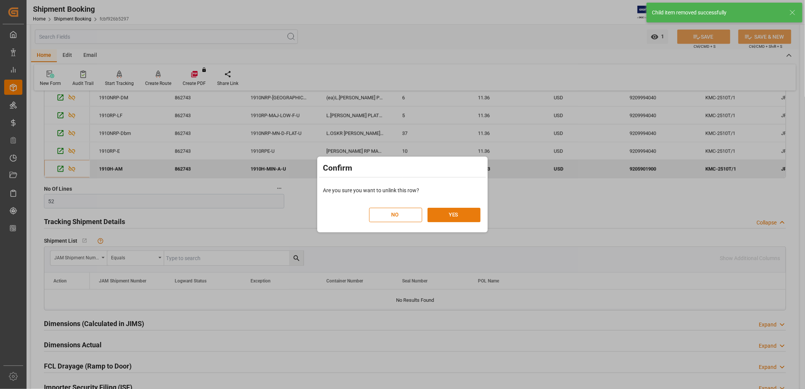
click at [455, 214] on button "YES" at bounding box center [454, 215] width 53 height 14
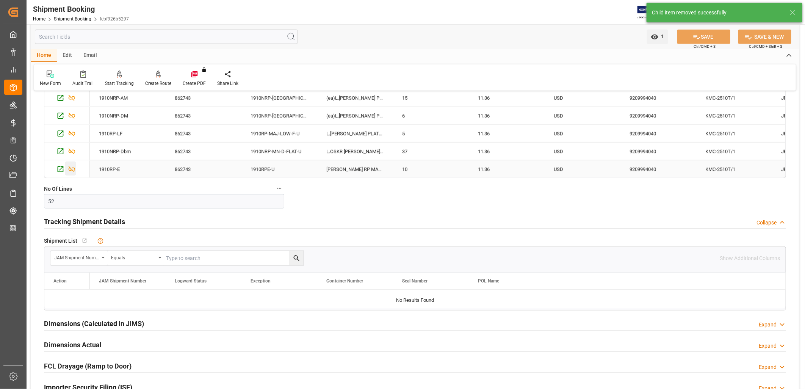
click at [68, 169] on icon "Press SPACE to select this row." at bounding box center [72, 169] width 8 height 8
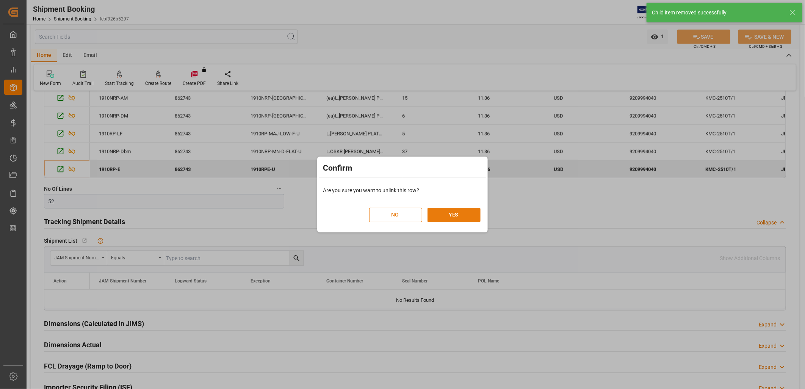
click at [461, 213] on button "YES" at bounding box center [454, 215] width 53 height 14
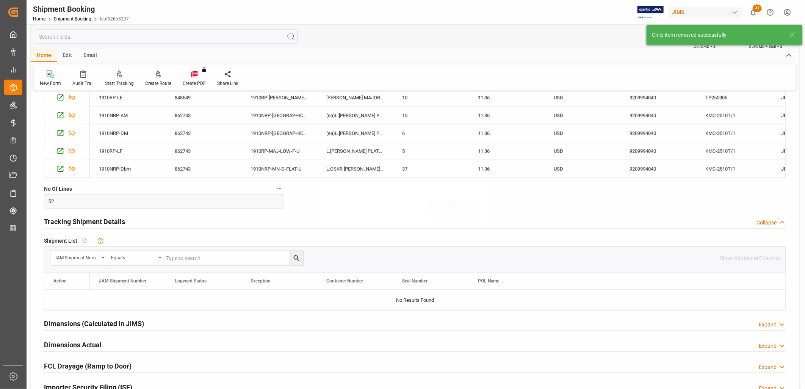
scroll to position [143, 0]
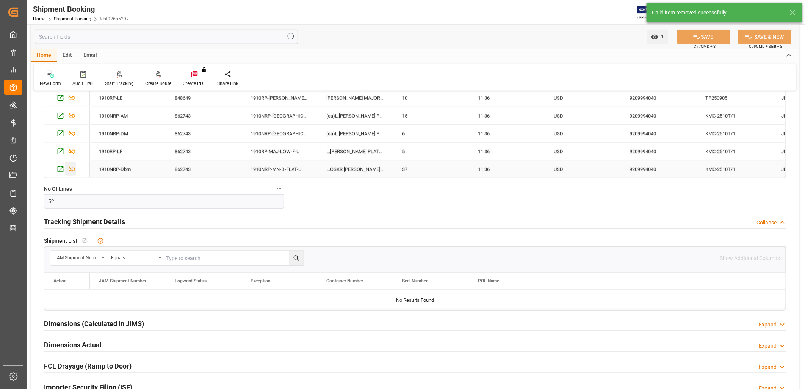
click at [73, 168] on icon "Press SPACE to select this row." at bounding box center [72, 169] width 7 height 6
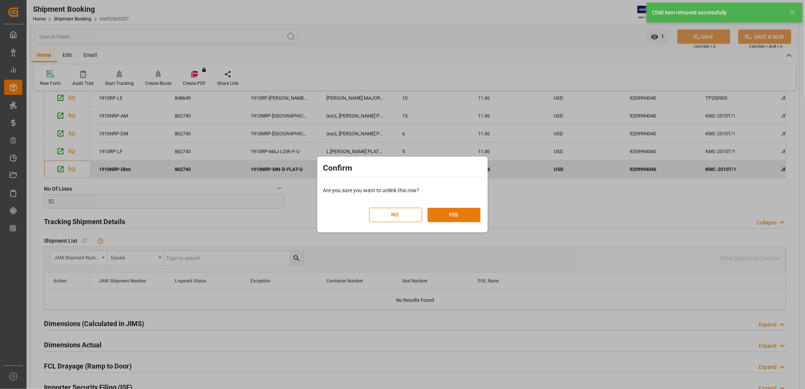
click at [455, 214] on button "YES" at bounding box center [454, 215] width 53 height 14
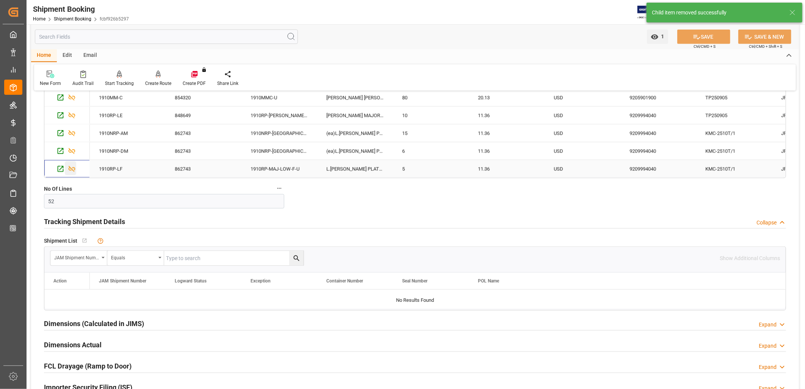
click at [76, 165] on icon "Press SPACE to select this row." at bounding box center [72, 169] width 8 height 8
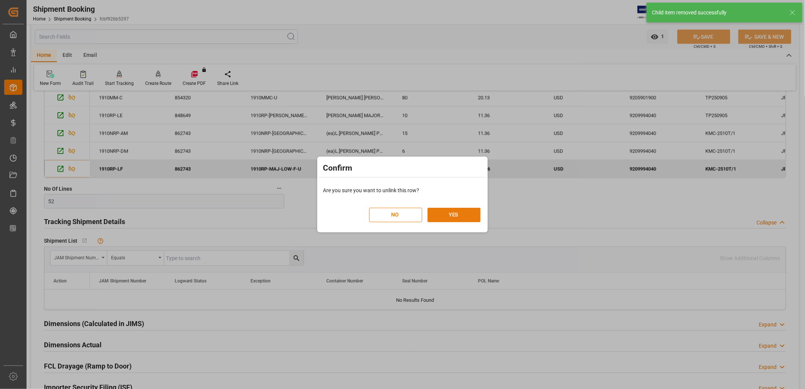
click at [457, 210] on button "YES" at bounding box center [454, 215] width 53 height 14
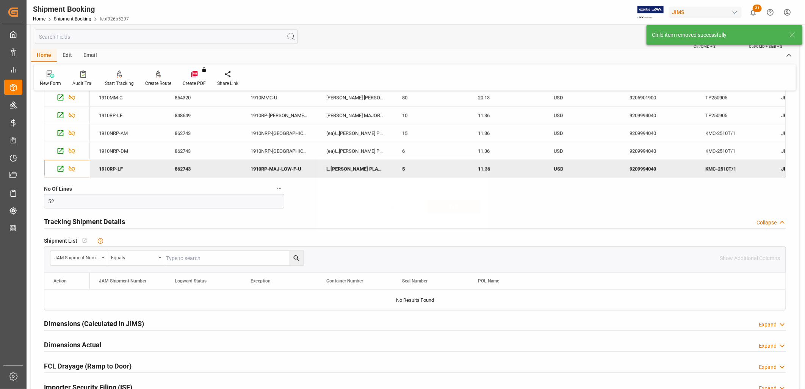
scroll to position [107, 0]
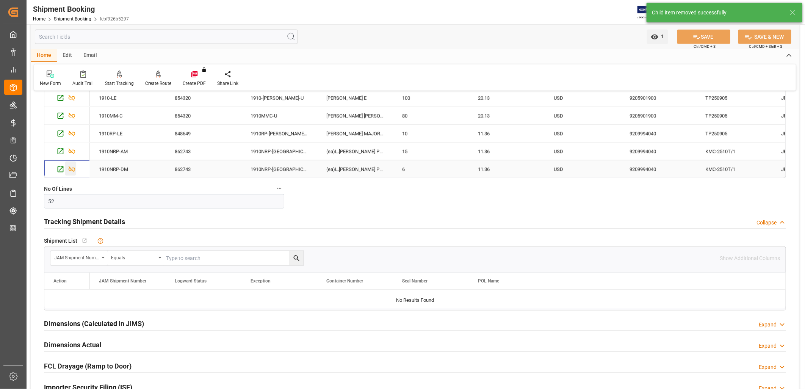
click at [70, 168] on icon "Press SPACE to select this row." at bounding box center [72, 169] width 7 height 6
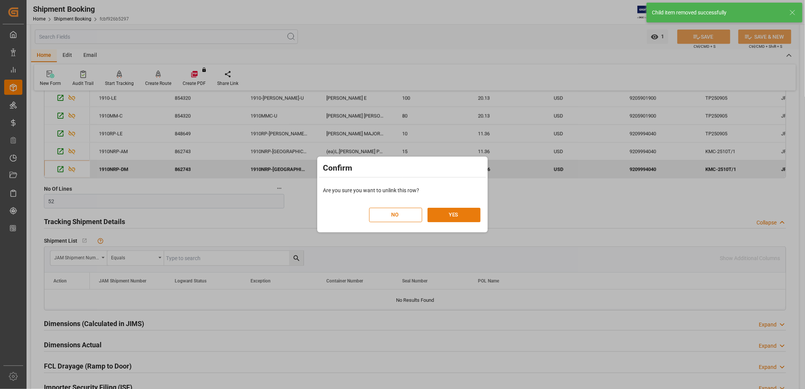
click at [461, 212] on button "YES" at bounding box center [454, 215] width 53 height 14
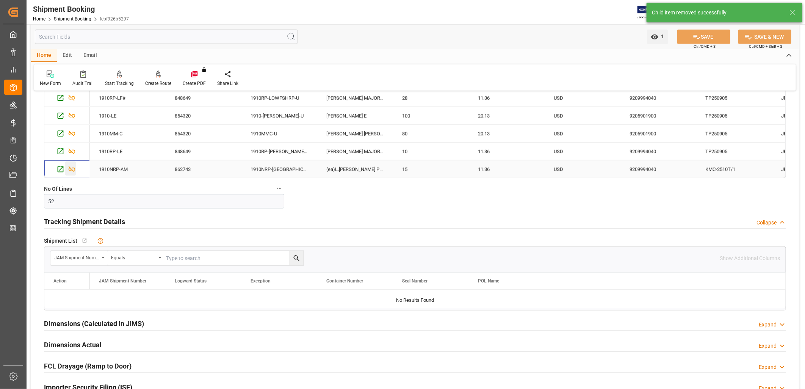
click at [72, 169] on icon "Press SPACE to select this row." at bounding box center [72, 169] width 8 height 8
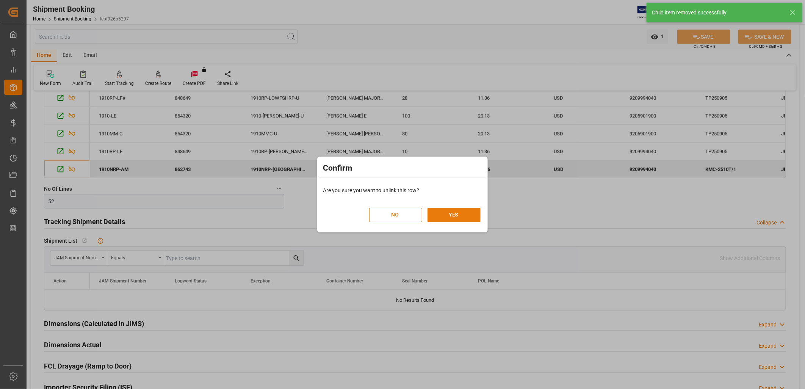
click at [461, 211] on button "YES" at bounding box center [454, 215] width 53 height 14
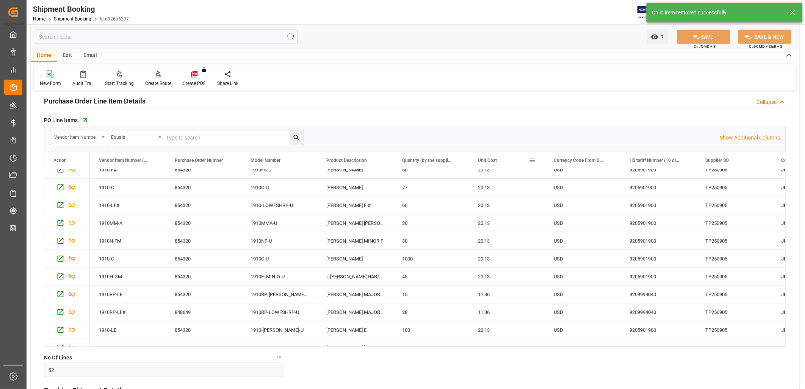
scroll to position [30, 0]
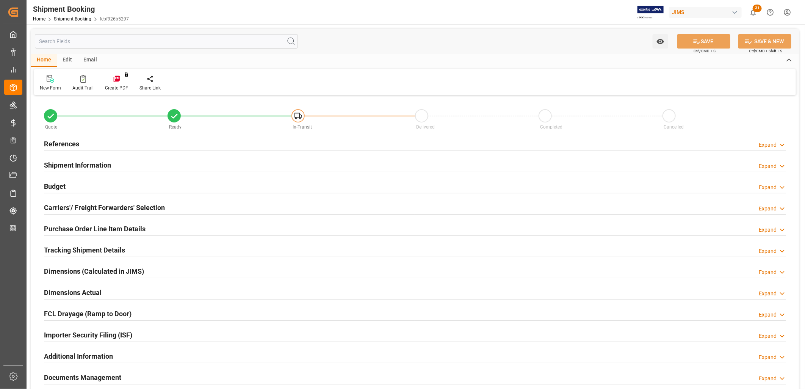
type input "0"
type input "[DATE]"
click at [66, 143] on h2 "References" at bounding box center [61, 144] width 35 height 10
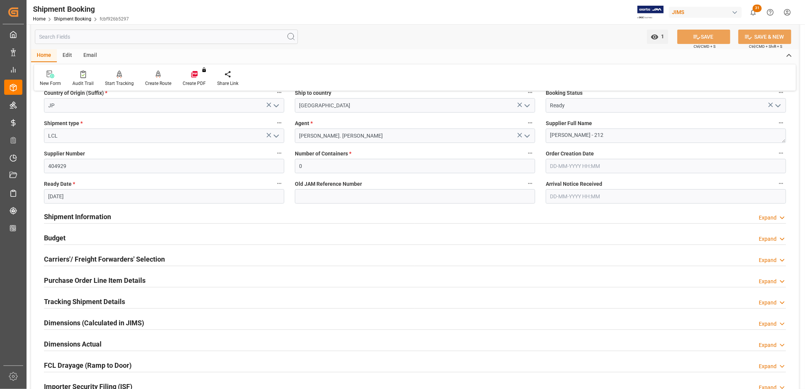
scroll to position [126, 0]
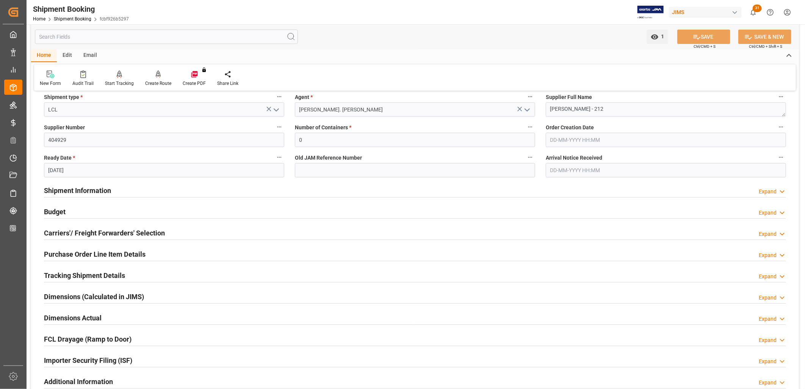
click at [85, 191] on h2 "Shipment Information" at bounding box center [77, 190] width 67 height 10
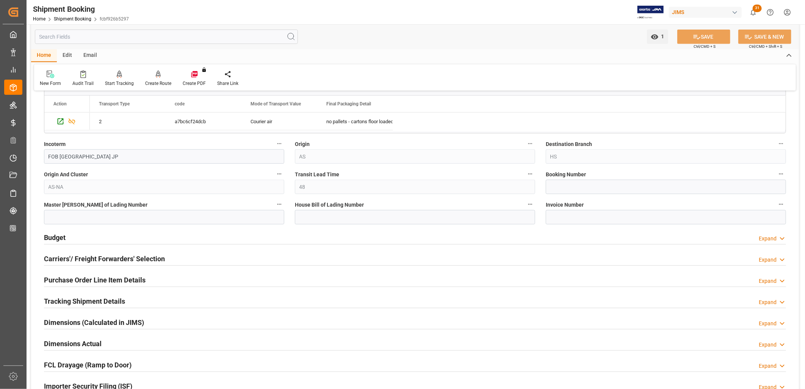
scroll to position [421, 0]
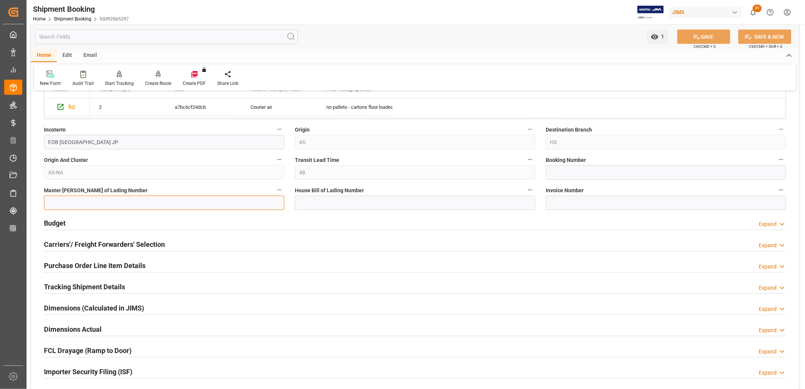
click at [88, 205] on input at bounding box center [164, 203] width 240 height 14
type input "885057922797"
click at [720, 33] on button "SAVE" at bounding box center [703, 37] width 53 height 14
click at [60, 224] on h2 "Budget" at bounding box center [55, 223] width 22 height 10
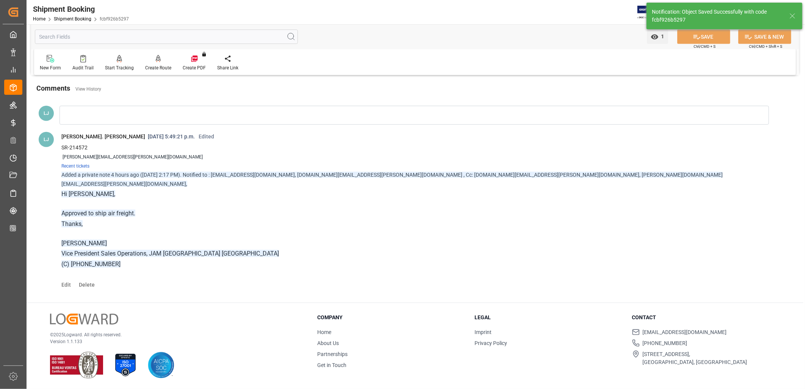
scroll to position [0, 0]
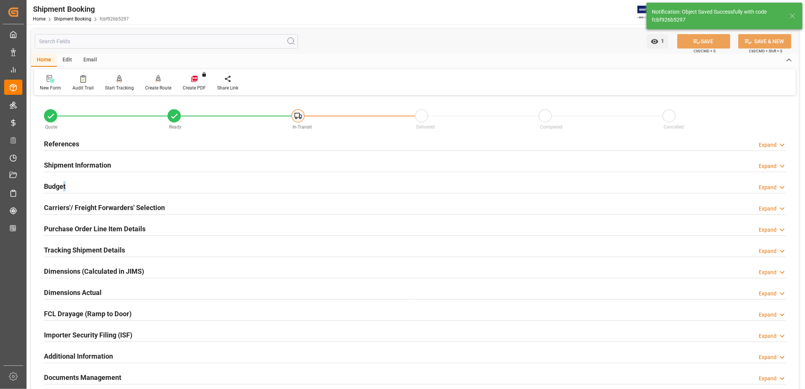
click at [62, 184] on h2 "Budget" at bounding box center [55, 186] width 22 height 10
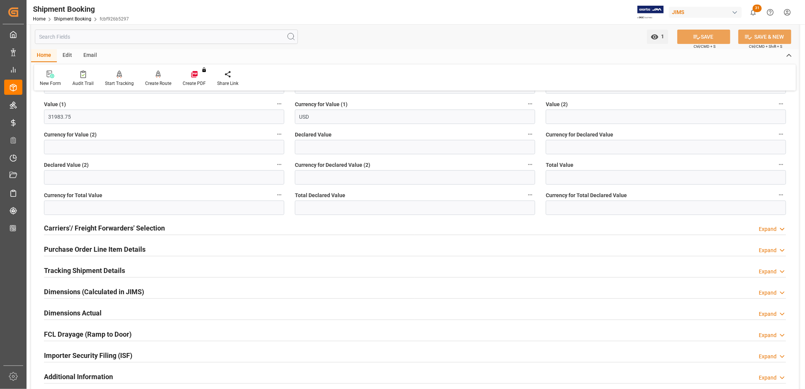
scroll to position [168, 0]
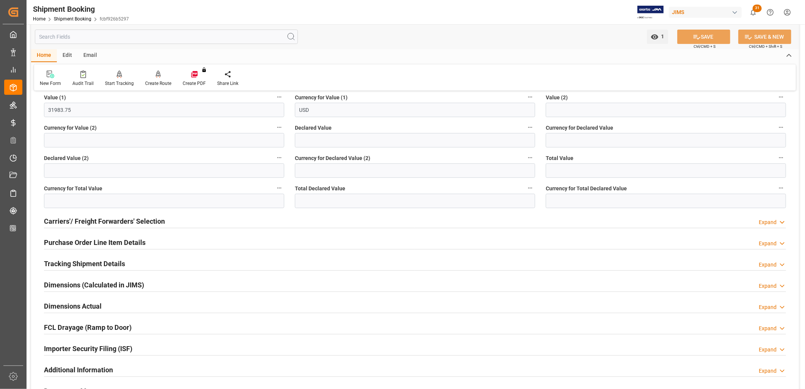
click at [116, 224] on h2 "Carriers'/ Freight Forwarders' Selection" at bounding box center [104, 221] width 121 height 10
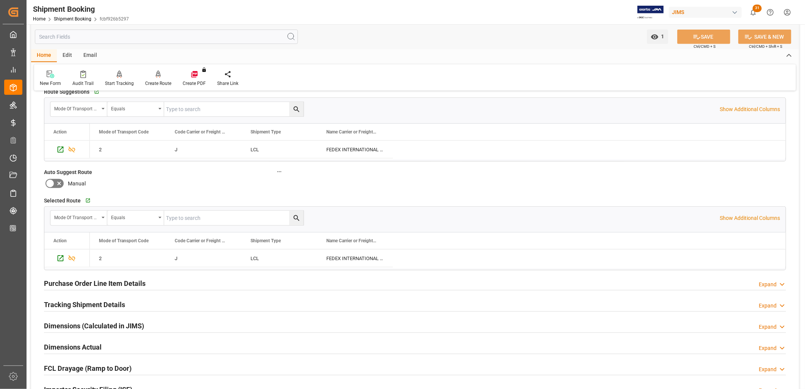
scroll to position [337, 0]
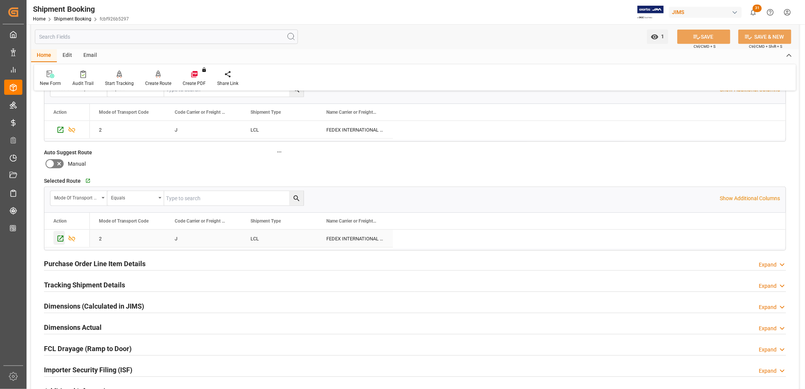
click at [61, 238] on icon "Press SPACE to select this row." at bounding box center [60, 239] width 8 height 8
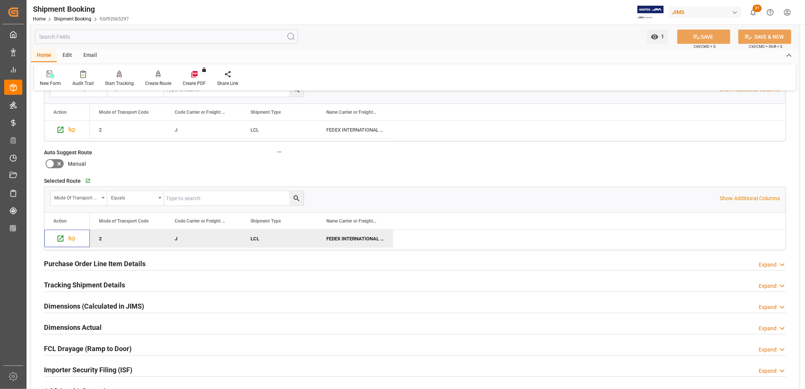
click at [96, 284] on h2 "Tracking Shipment Details" at bounding box center [84, 285] width 81 height 10
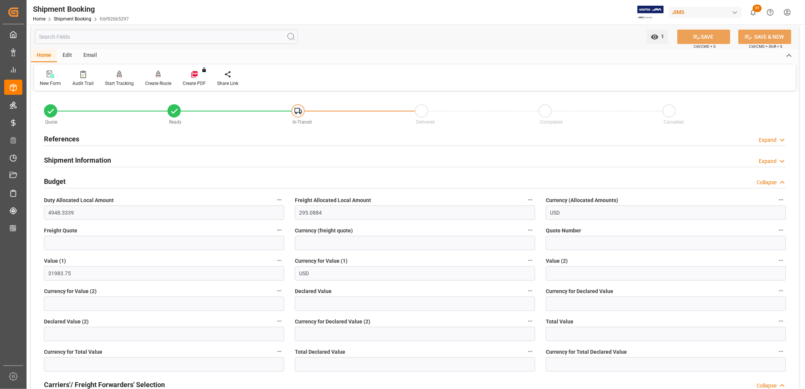
scroll to position [0, 0]
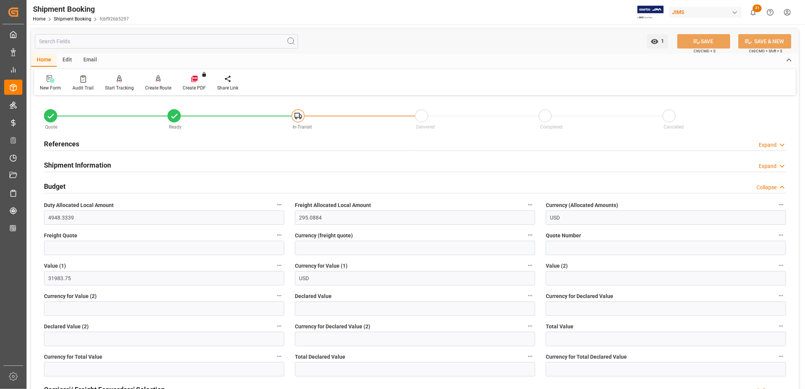
click at [85, 164] on h2 "Shipment Information" at bounding box center [77, 165] width 67 height 10
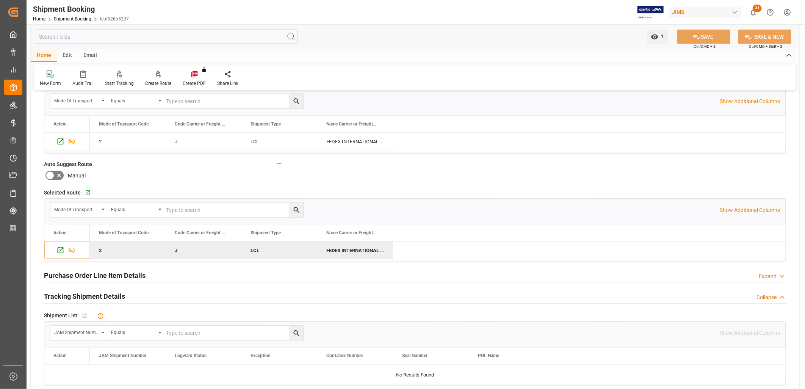
scroll to position [631, 0]
click at [103, 277] on h2 "Purchase Order Line Item Details" at bounding box center [95, 275] width 102 height 10
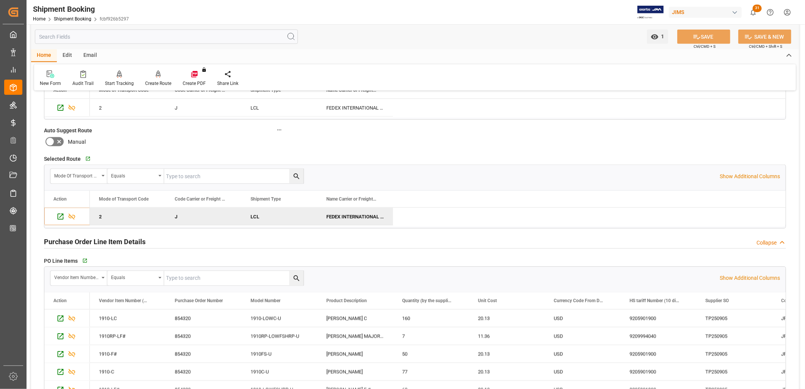
scroll to position [589, 0]
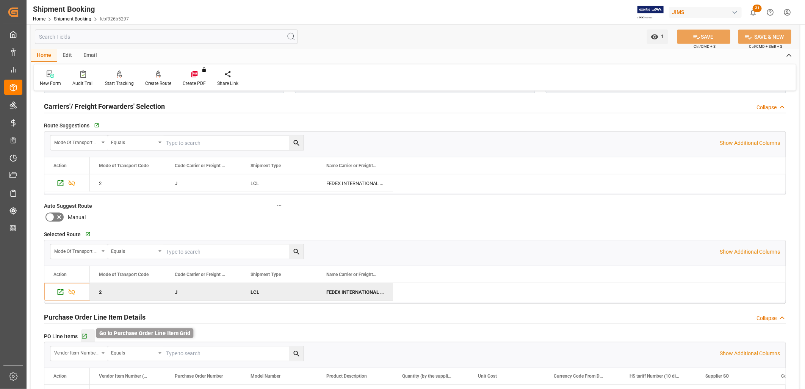
click at [84, 337] on icon "button" at bounding box center [84, 336] width 6 height 6
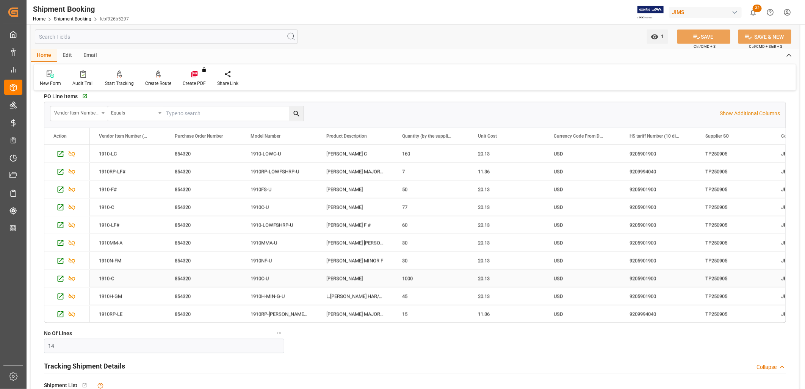
scroll to position [800, 0]
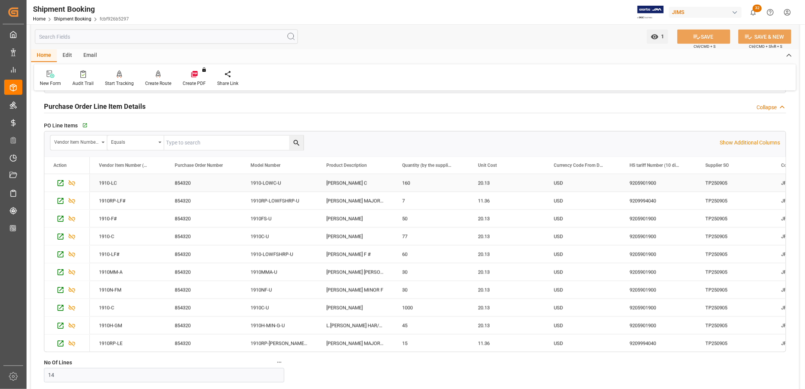
click at [619, 179] on div "1910-LC 854320 1910-LOWC-U LEE OSKAR MAJOR LOW C 160 20.13 USD 9205901900 TP250…" at bounding box center [620, 183] width 1061 height 18
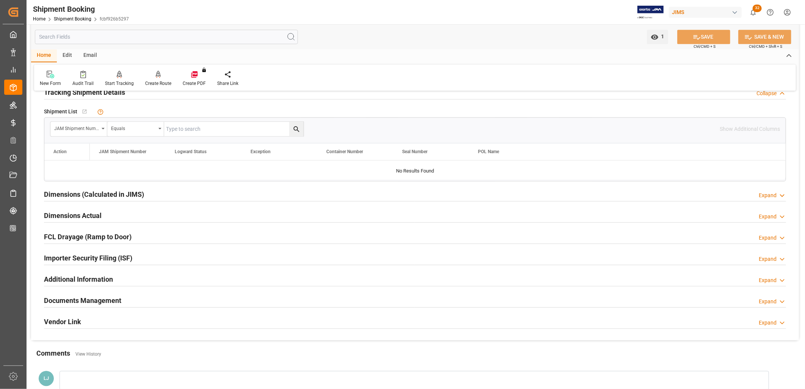
scroll to position [1137, 0]
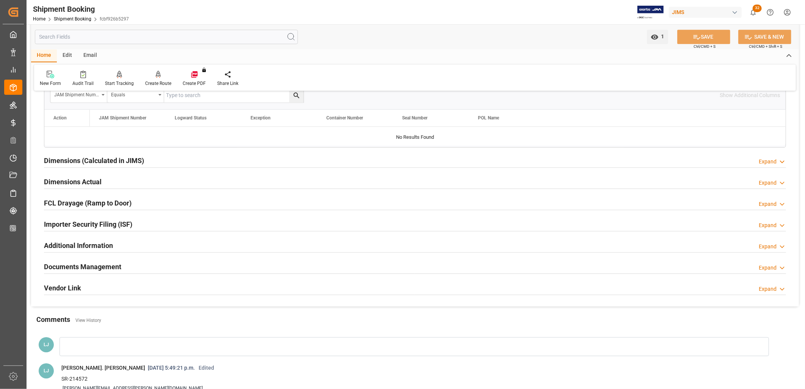
click at [108, 266] on h2 "Documents Management" at bounding box center [82, 267] width 77 height 10
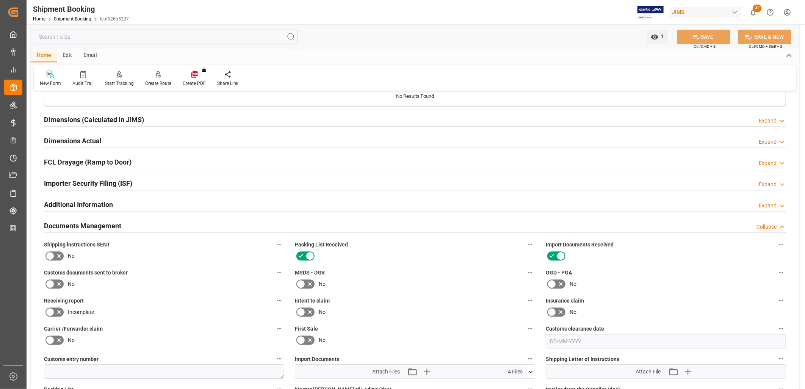
scroll to position [1263, 0]
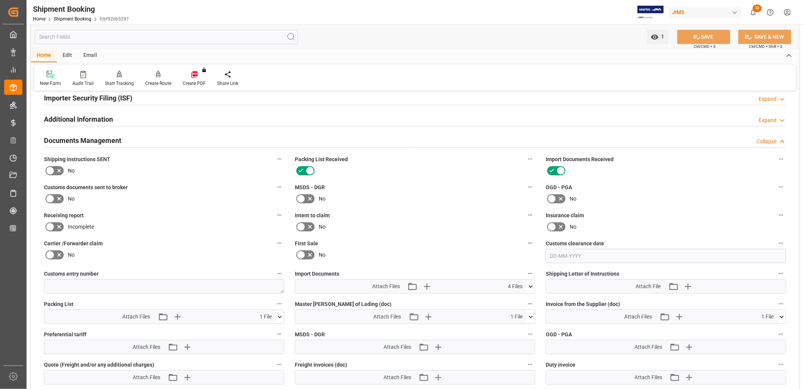
click at [53, 197] on icon at bounding box center [49, 198] width 9 height 9
click at [0, 0] on input "checkbox" at bounding box center [0, 0] width 0 height 0
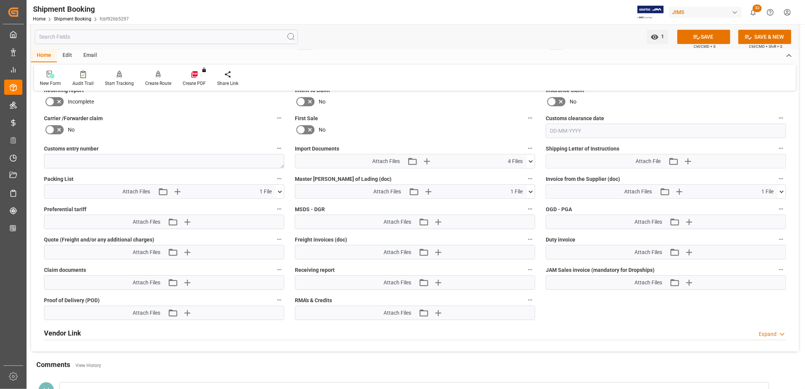
scroll to position [1390, 0]
click at [533, 159] on icon at bounding box center [531, 160] width 4 height 2
click at [427, 157] on icon "button" at bounding box center [427, 160] width 12 height 12
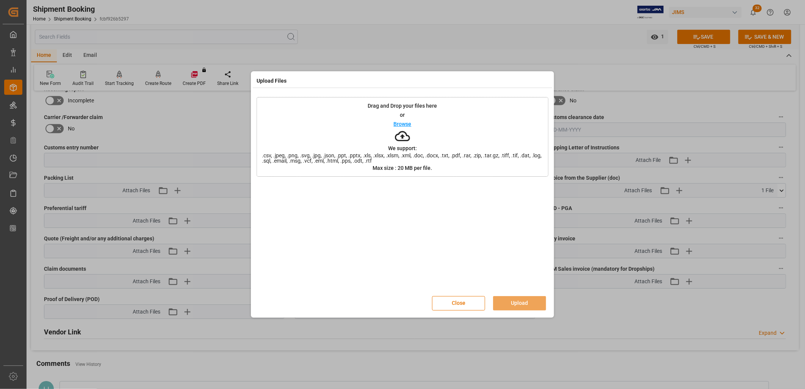
click at [401, 125] on p "Browse" at bounding box center [403, 123] width 18 height 5
click at [530, 300] on button "Upload" at bounding box center [519, 303] width 53 height 14
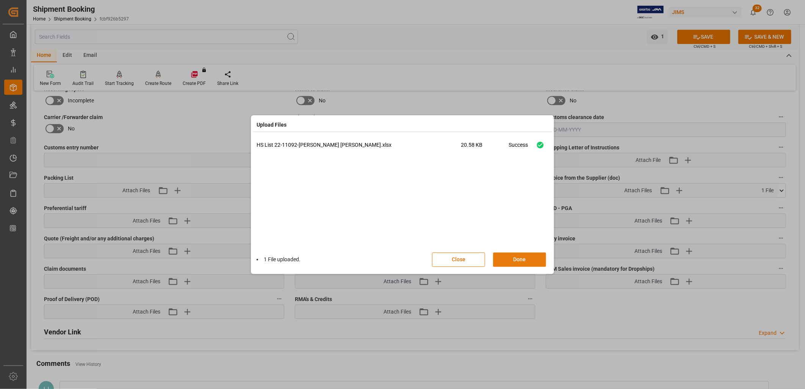
click at [527, 258] on button "Done" at bounding box center [519, 259] width 53 height 14
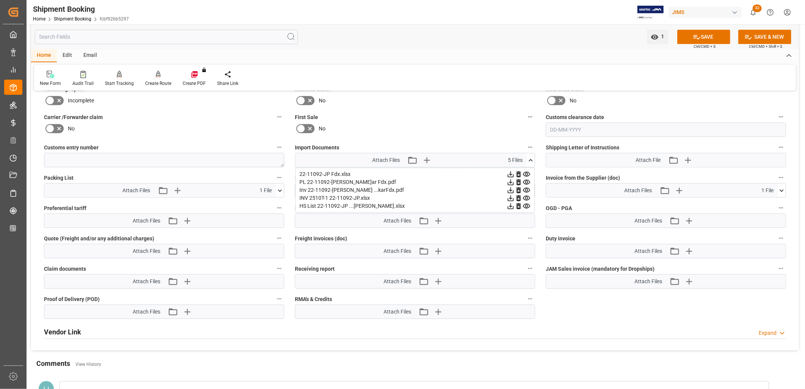
click at [534, 158] on icon at bounding box center [531, 160] width 8 height 8
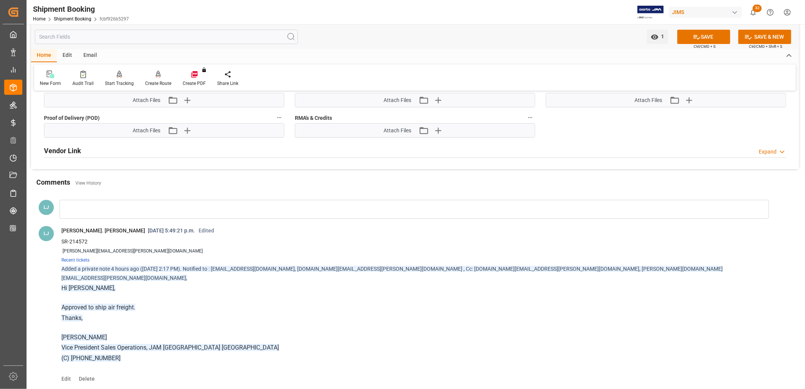
scroll to position [1570, 0]
click at [72, 208] on div at bounding box center [415, 210] width 710 height 19
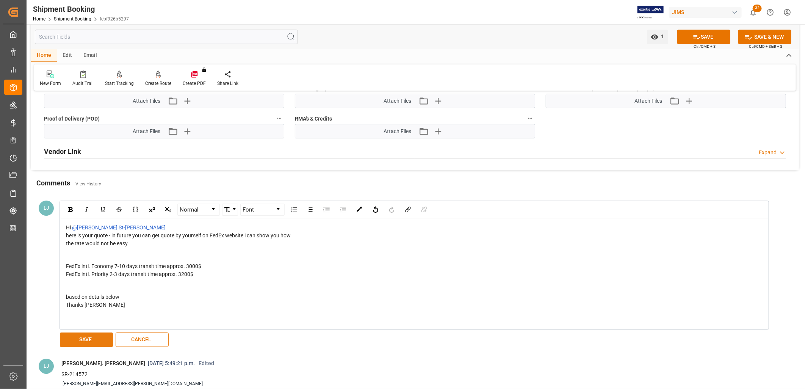
click at [82, 337] on button "SAVE" at bounding box center [86, 339] width 53 height 14
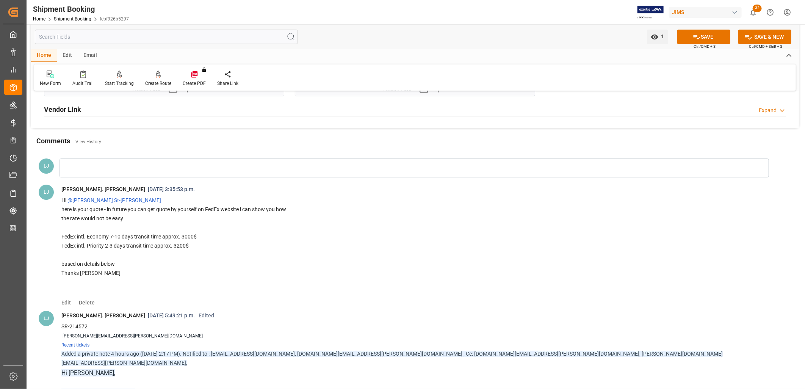
scroll to position [1654, 0]
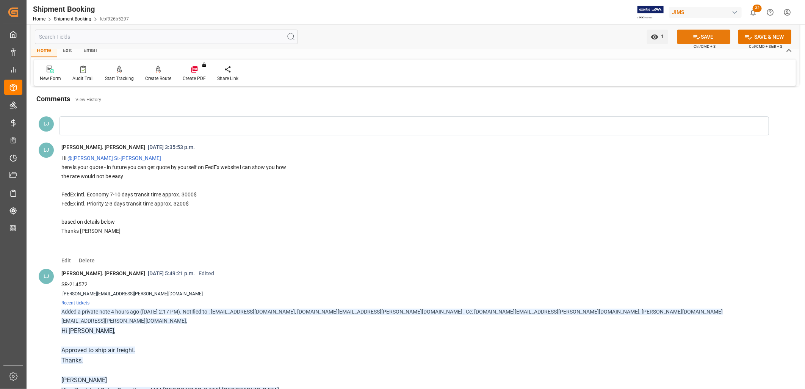
click at [709, 37] on button "SAVE" at bounding box center [703, 37] width 53 height 14
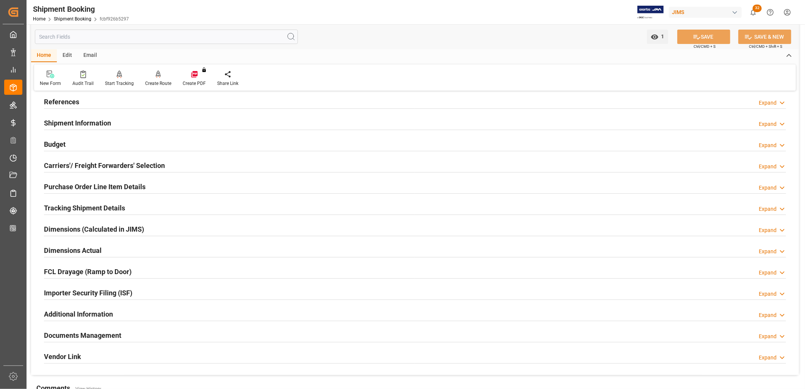
scroll to position [0, 0]
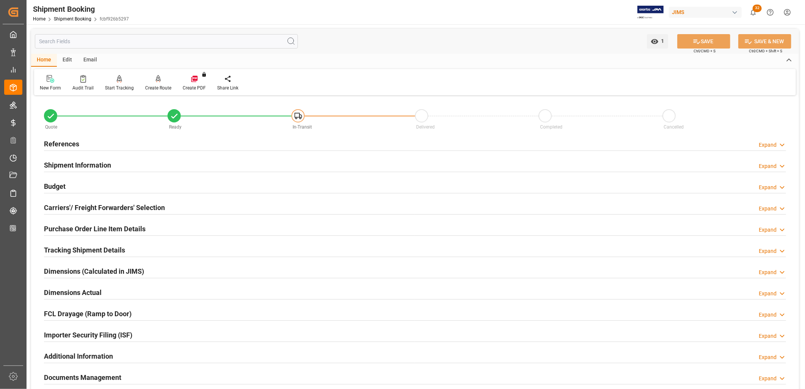
click at [74, 144] on h2 "References" at bounding box center [61, 144] width 35 height 10
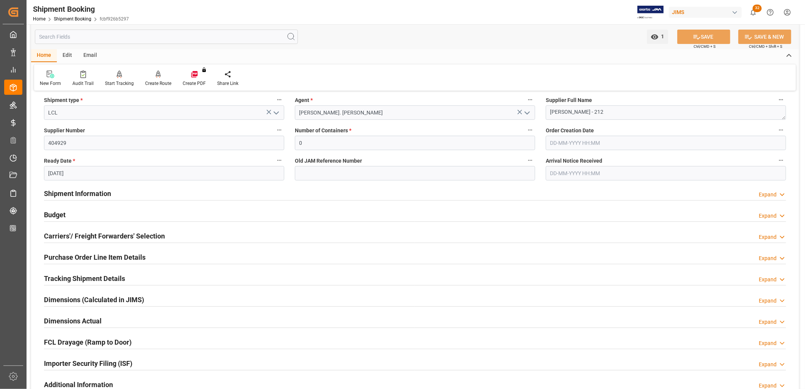
scroll to position [126, 0]
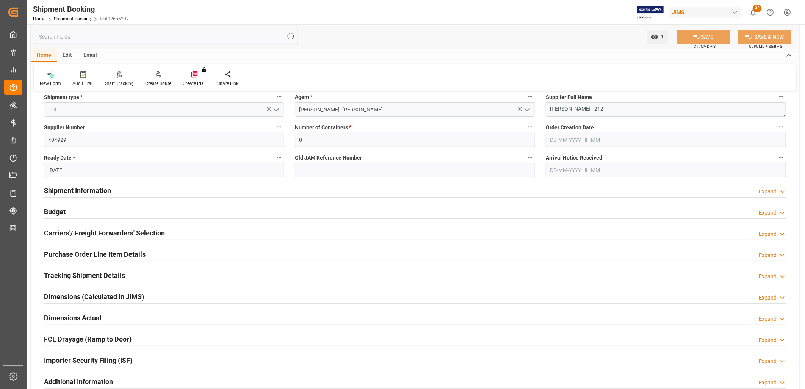
click at [133, 235] on h2 "Carriers'/ Freight Forwarders' Selection" at bounding box center [104, 233] width 121 height 10
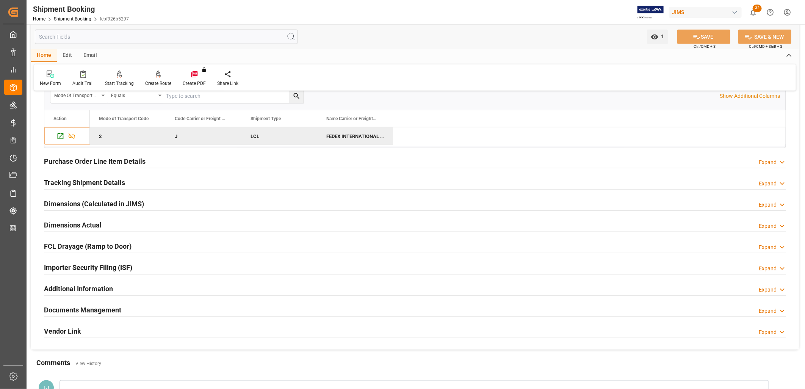
scroll to position [421, 0]
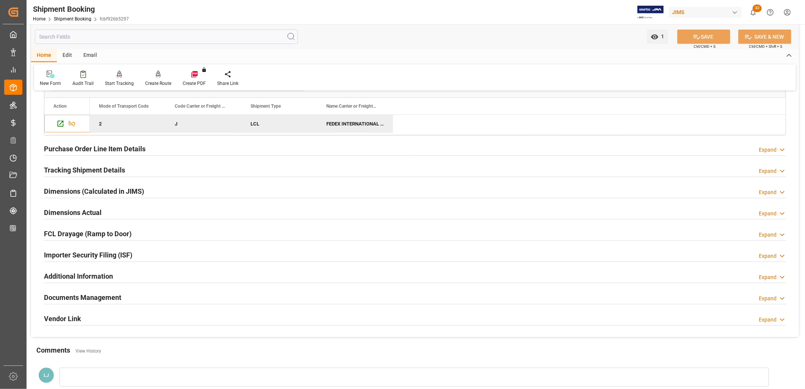
click at [105, 165] on h2 "Tracking Shipment Details" at bounding box center [84, 170] width 81 height 10
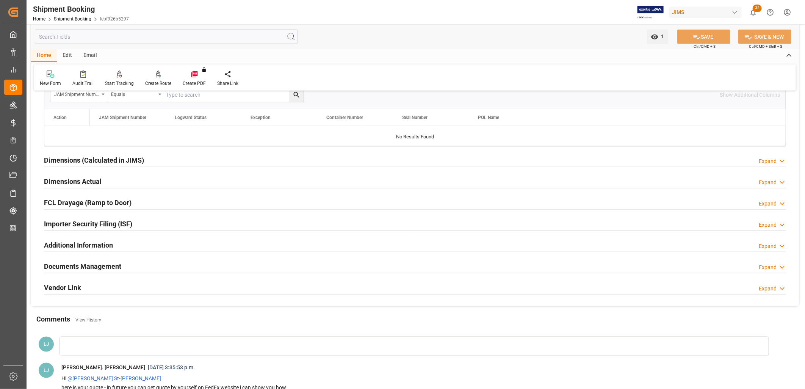
scroll to position [547, 0]
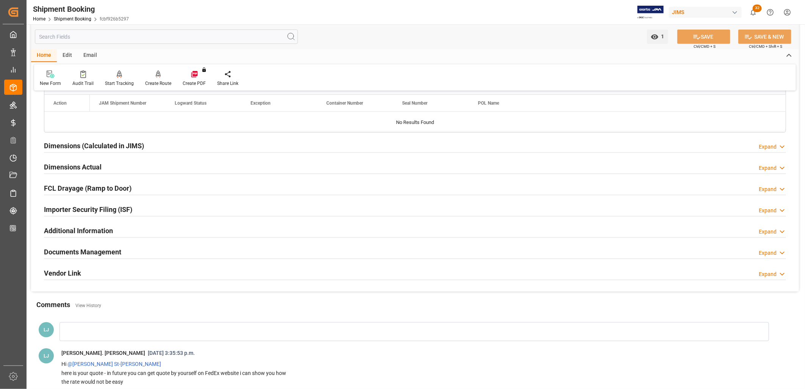
click at [96, 231] on h2 "Additional Information" at bounding box center [78, 231] width 69 height 10
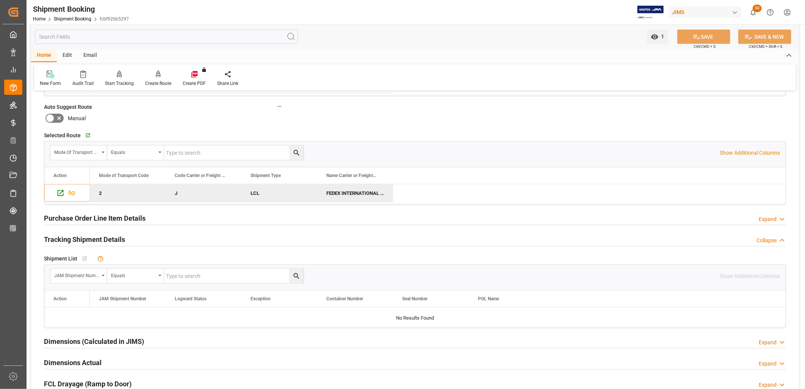
scroll to position [337, 0]
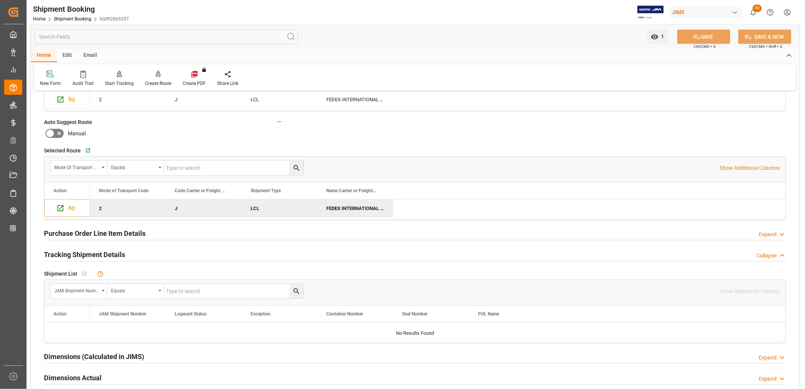
click at [132, 229] on h2 "Purchase Order Line Item Details" at bounding box center [95, 233] width 102 height 10
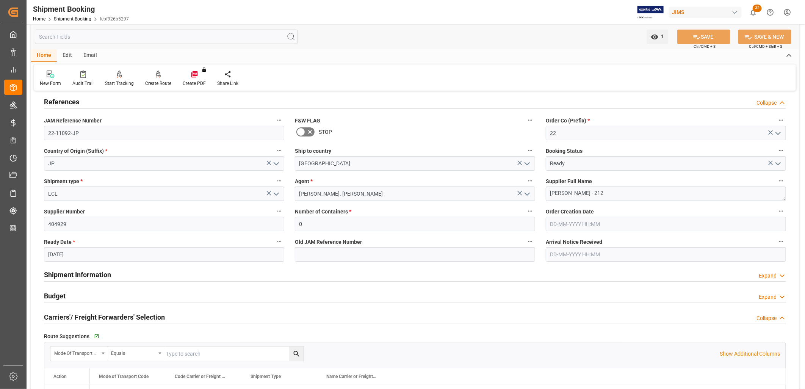
scroll to position [0, 0]
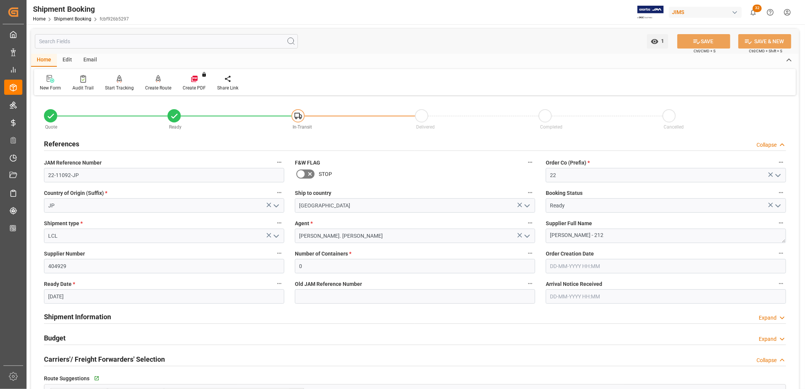
click at [776, 206] on icon "open menu" at bounding box center [778, 205] width 9 height 9
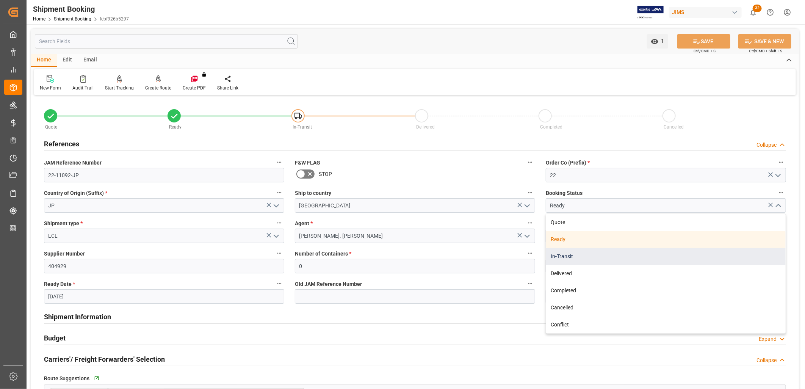
click at [555, 252] on div "In-Transit" at bounding box center [666, 256] width 240 height 17
type input "In-Transit"
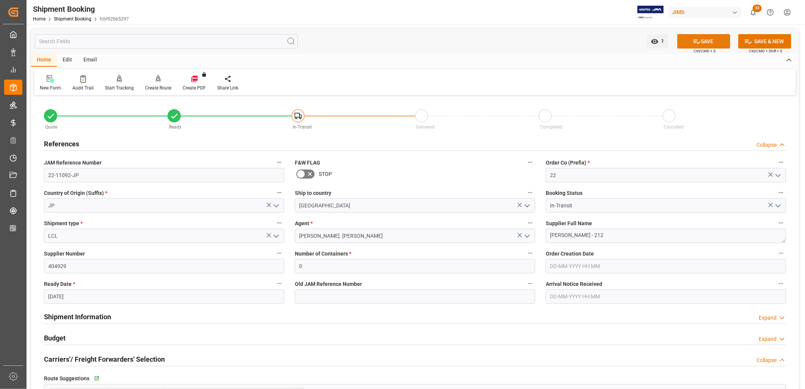
click at [699, 41] on icon at bounding box center [697, 42] width 8 height 8
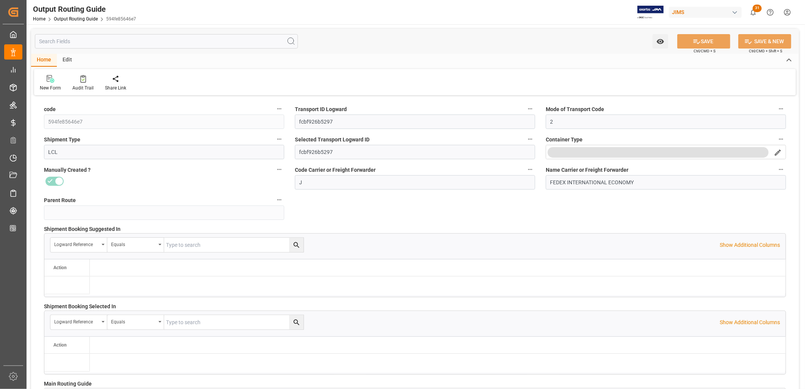
type input "[DATE] 13:18"
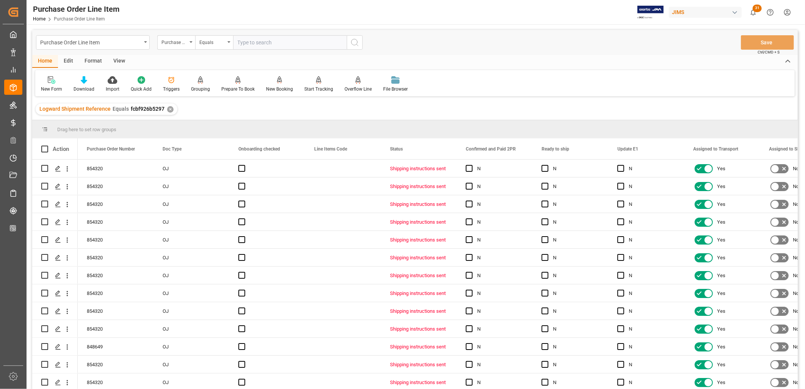
click at [122, 61] on div "View" at bounding box center [119, 61] width 23 height 13
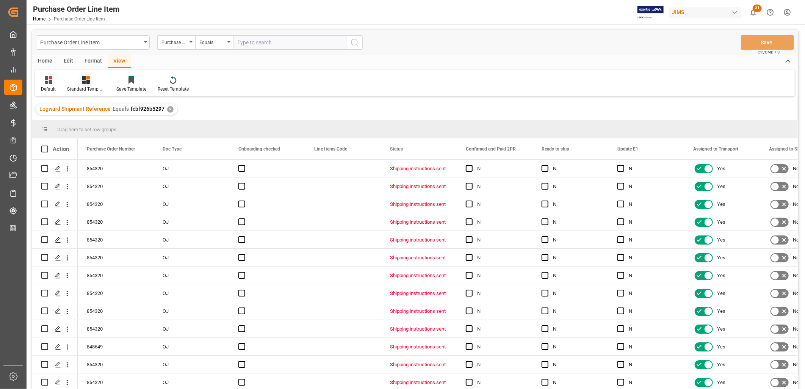
click at [85, 81] on icon at bounding box center [86, 80] width 8 height 8
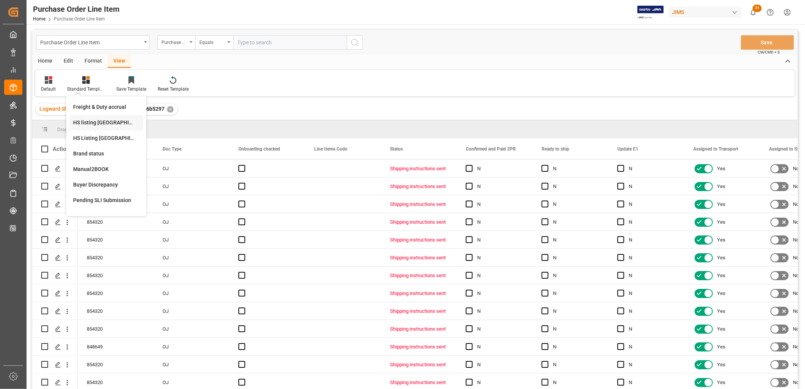
click at [99, 123] on div "HS listing USA" at bounding box center [106, 123] width 66 height 8
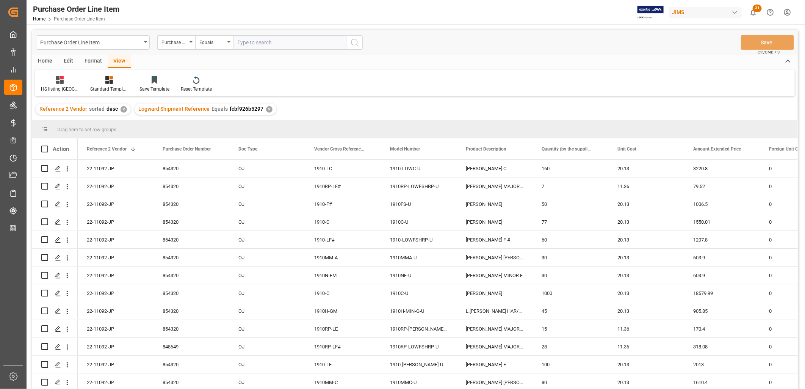
click at [47, 61] on div "Home" at bounding box center [45, 61] width 26 height 13
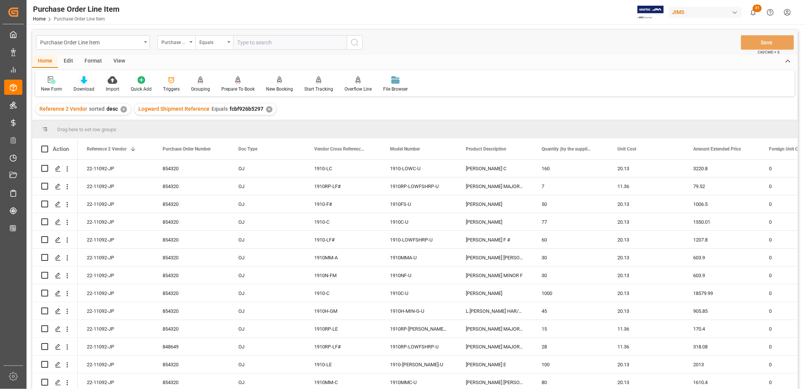
click at [90, 86] on div "Download" at bounding box center [84, 89] width 21 height 7
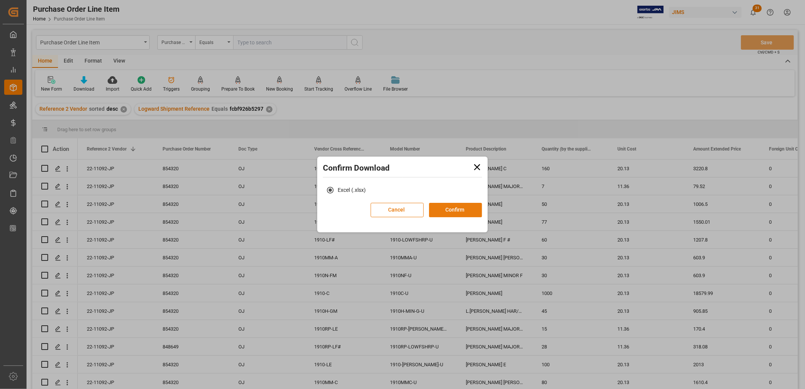
click at [447, 206] on button "Confirm" at bounding box center [455, 210] width 53 height 14
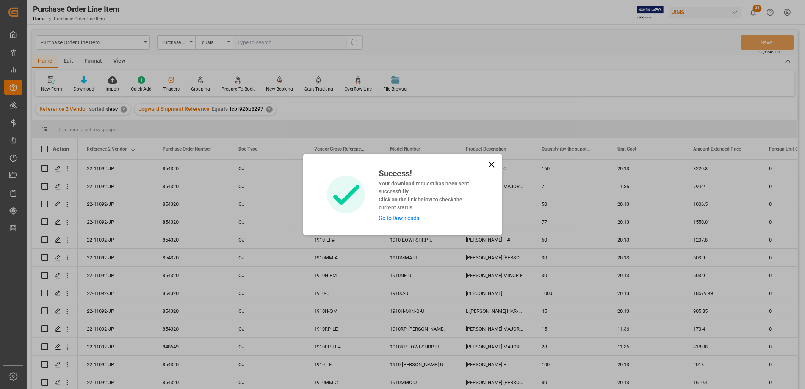
click at [404, 218] on link "Go to Downloads" at bounding box center [399, 218] width 41 height 6
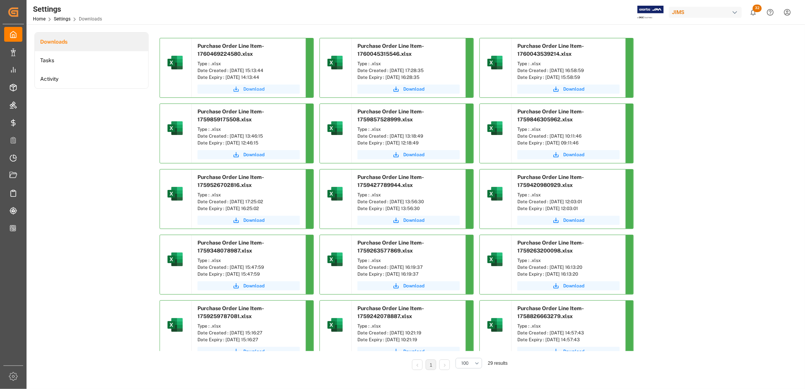
click at [246, 88] on span "Download" at bounding box center [253, 89] width 21 height 7
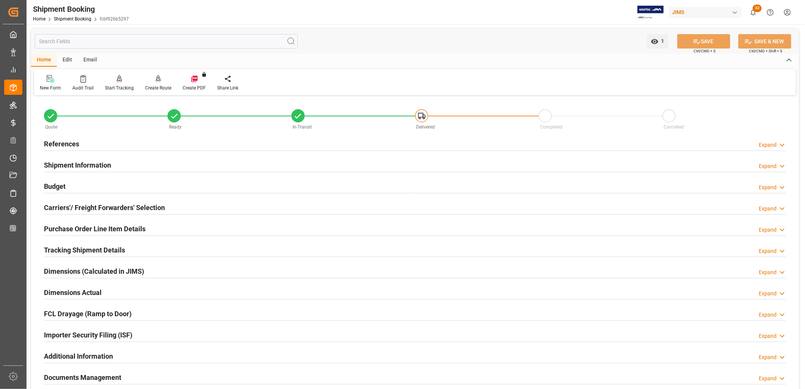
click at [95, 206] on h2 "Carriers'/ Freight Forwarders' Selection" at bounding box center [104, 207] width 121 height 10
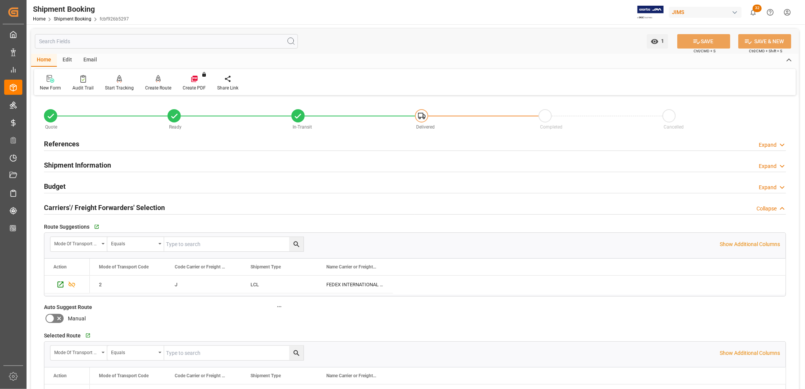
scroll to position [84, 0]
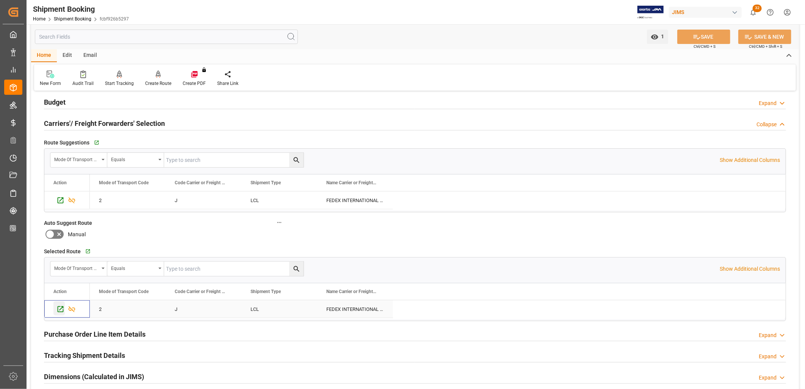
click at [60, 309] on icon "Press SPACE to select this row." at bounding box center [61, 309] width 6 height 6
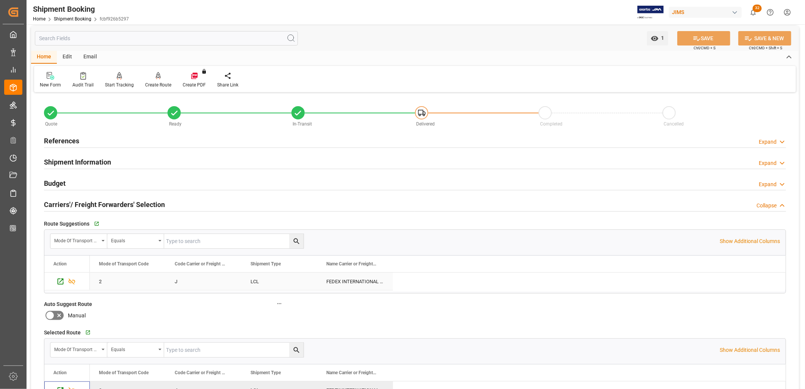
scroll to position [0, 0]
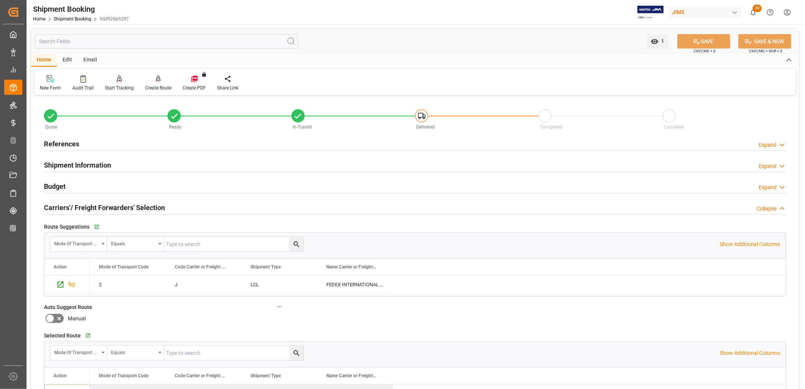
click at [97, 163] on h2 "Shipment Information" at bounding box center [77, 165] width 67 height 10
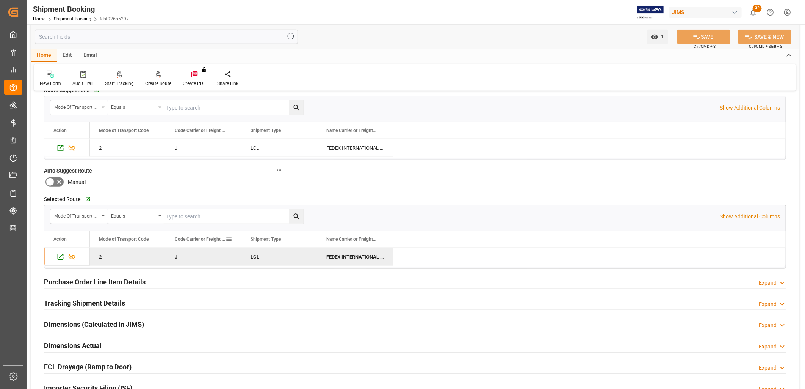
scroll to position [463, 0]
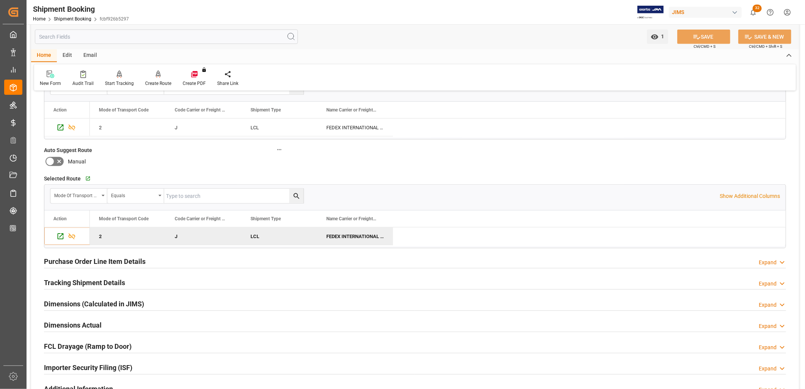
click at [63, 281] on h2 "Tracking Shipment Details" at bounding box center [84, 282] width 81 height 10
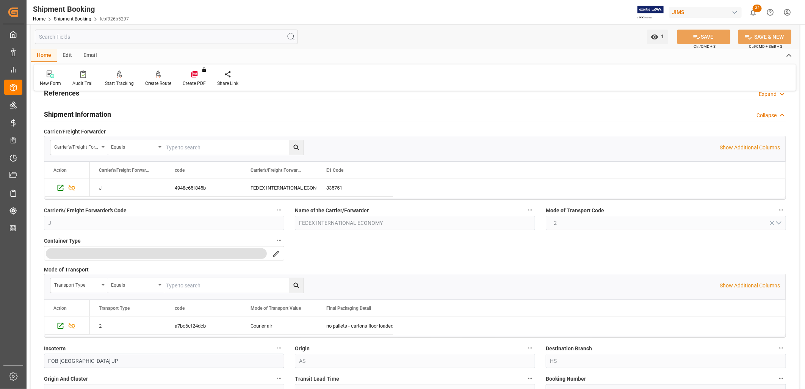
scroll to position [0, 0]
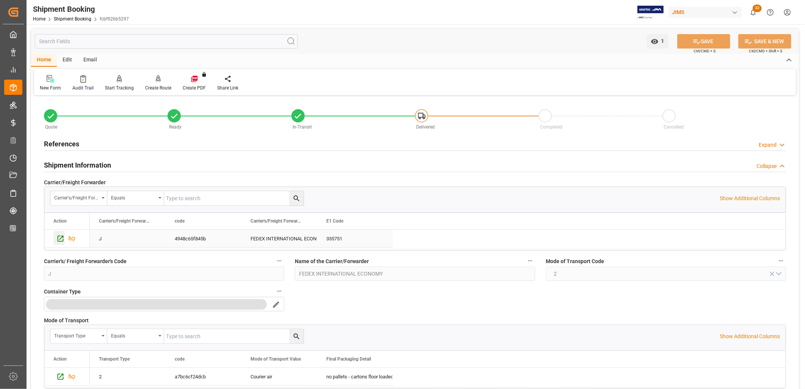
click at [60, 239] on icon "Press SPACE to select this row." at bounding box center [60, 239] width 8 height 8
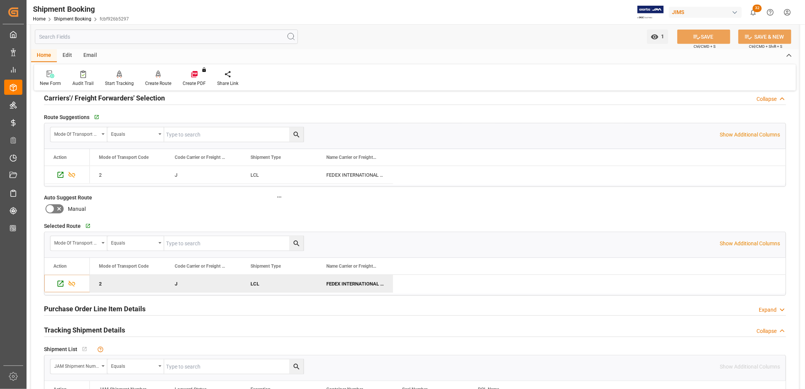
scroll to position [421, 0]
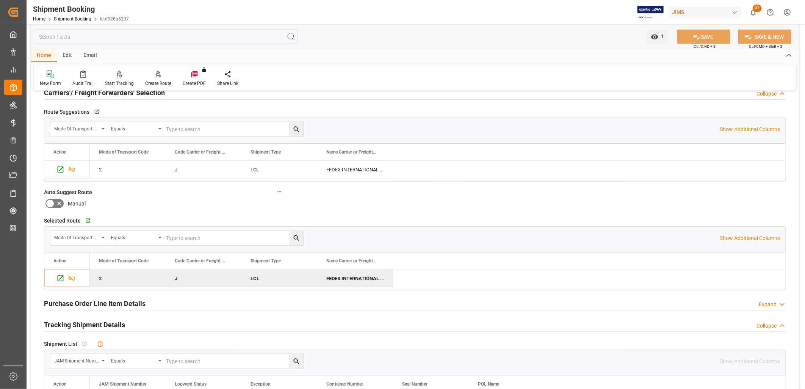
click at [90, 325] on h2 "Tracking Shipment Details" at bounding box center [84, 325] width 81 height 10
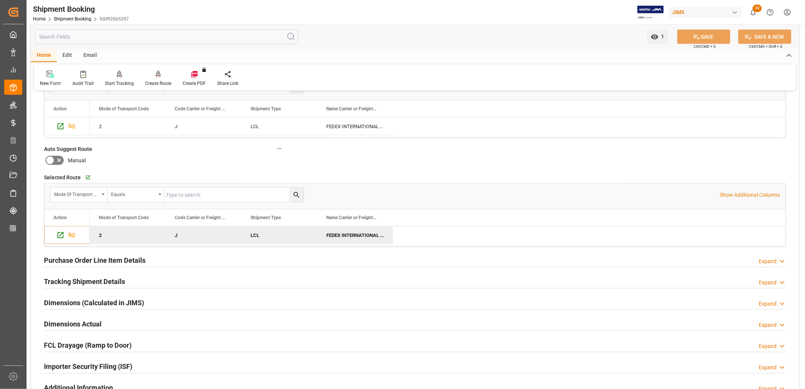
scroll to position [505, 0]
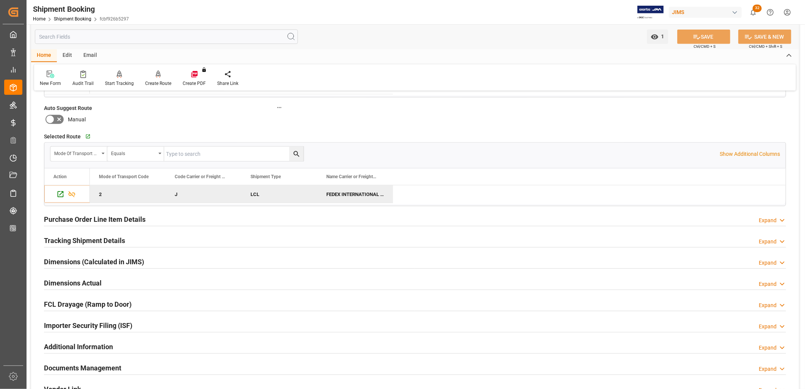
click at [78, 240] on h2 "Tracking Shipment Details" at bounding box center [84, 240] width 81 height 10
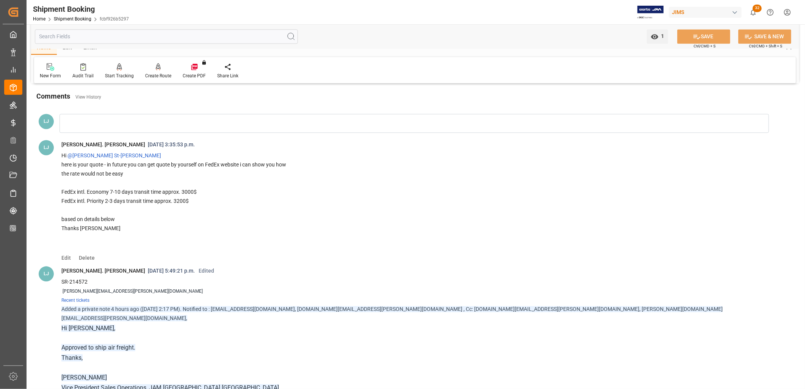
scroll to position [926, 0]
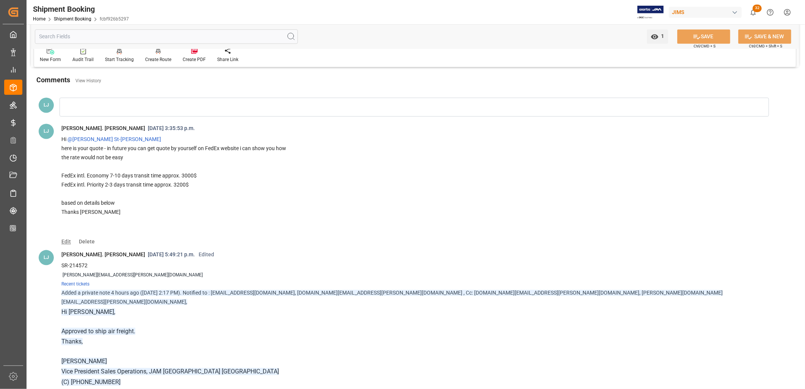
click at [69, 240] on span "Edit" at bounding box center [68, 242] width 15 height 6
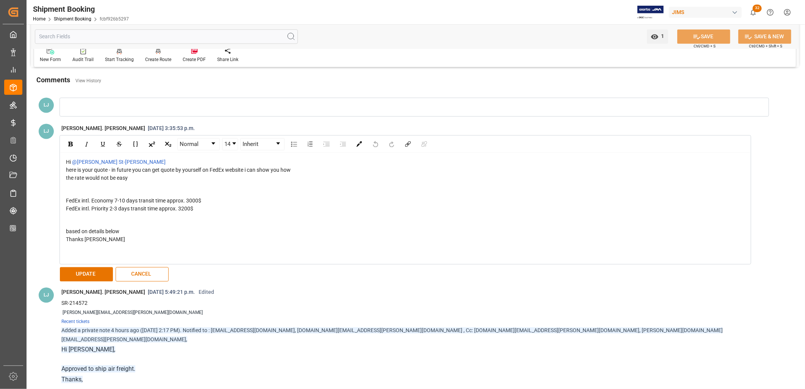
click at [71, 215] on div "rdw-editor" at bounding box center [405, 220] width 679 height 15
click at [72, 246] on div "rdw-editor" at bounding box center [405, 251] width 679 height 15
click at [91, 274] on button "UPDATE" at bounding box center [86, 274] width 53 height 14
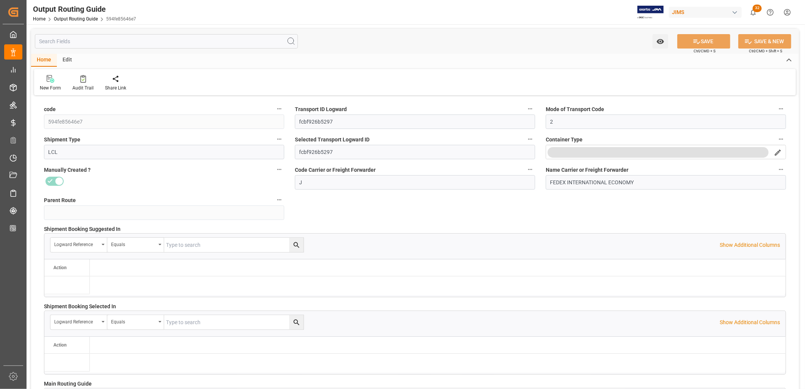
type input "14-10-2025 13:18"
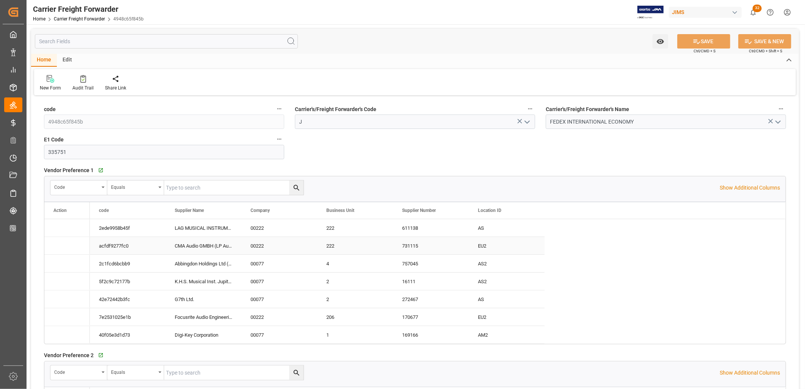
type input "[DATE] 08:09"
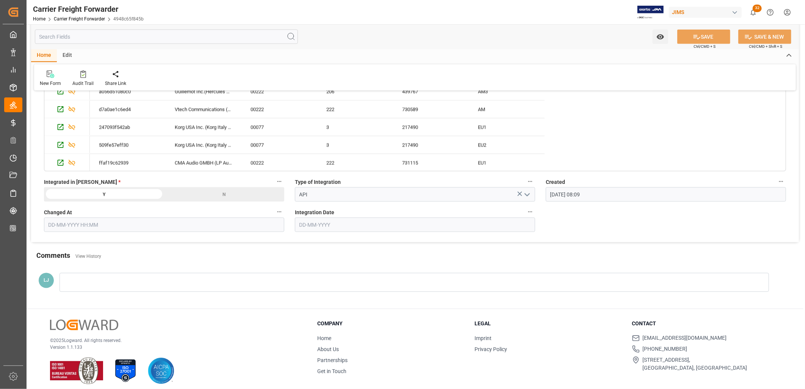
scroll to position [654, 0]
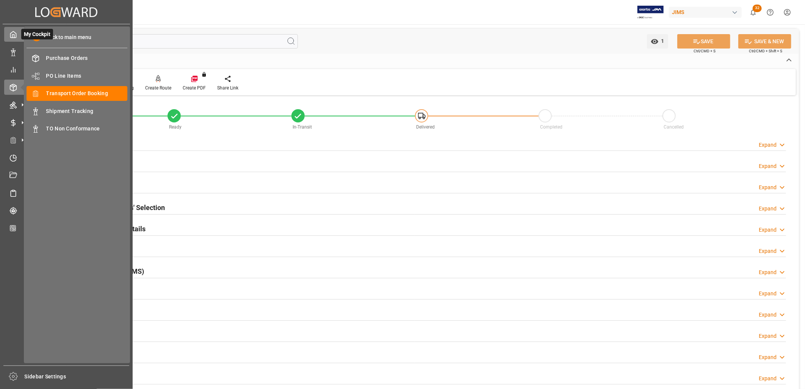
click at [13, 34] on icon at bounding box center [13, 35] width 8 height 8
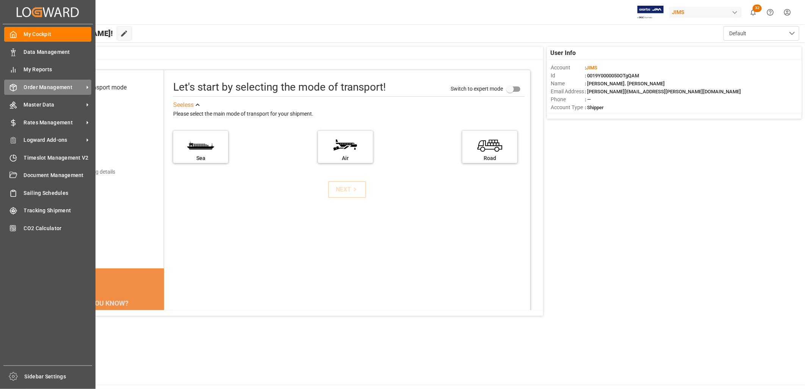
click at [56, 88] on span "Order Management" at bounding box center [54, 87] width 60 height 8
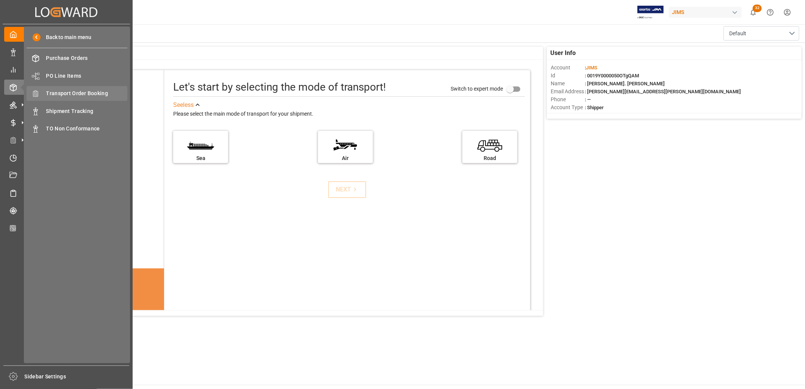
click at [80, 93] on span "Transport Order Booking" at bounding box center [86, 93] width 81 height 8
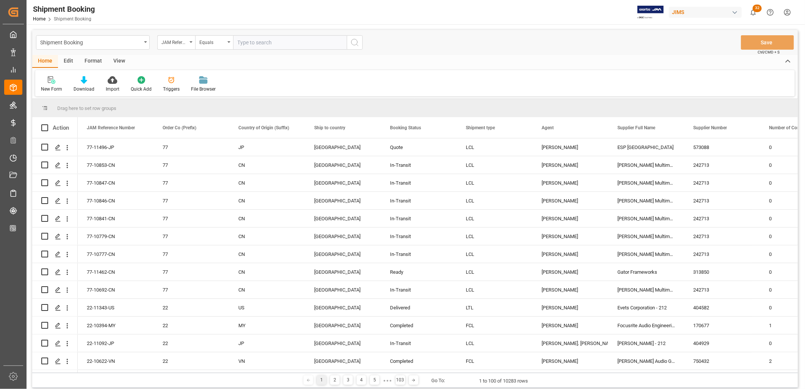
click at [238, 40] on input "text" at bounding box center [290, 42] width 114 height 14
type input "77-11118-CN"
click at [358, 42] on icon "search button" at bounding box center [354, 42] width 9 height 9
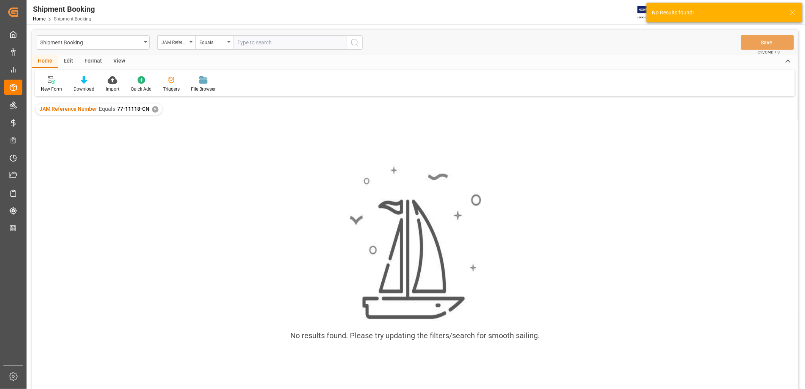
click at [154, 109] on div "✕" at bounding box center [155, 109] width 6 height 6
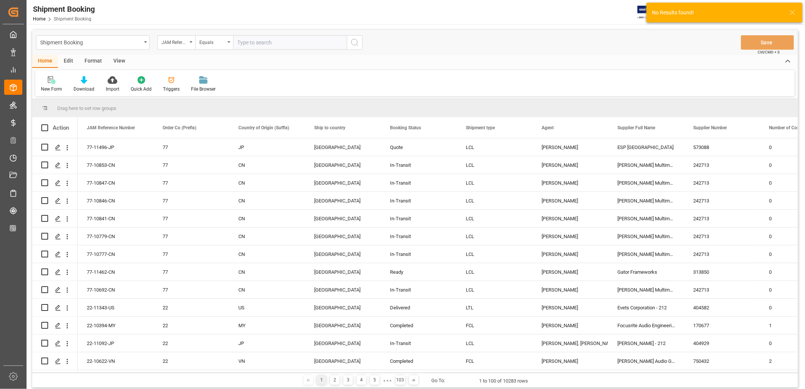
click at [241, 41] on input "text" at bounding box center [290, 42] width 114 height 14
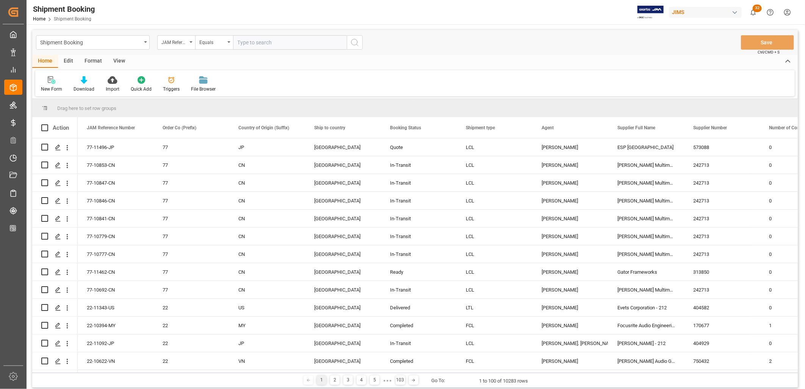
paste input "77-11118-CN"
type input "77-11118-CN"
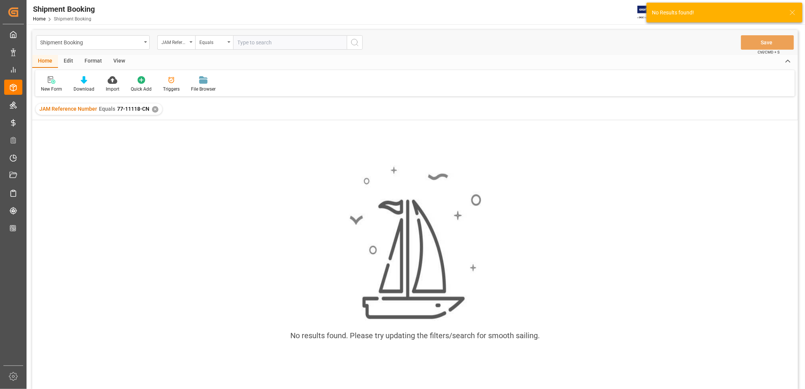
click at [153, 108] on div "✕" at bounding box center [155, 109] width 6 height 6
